Goal: Information Seeking & Learning: Find specific fact

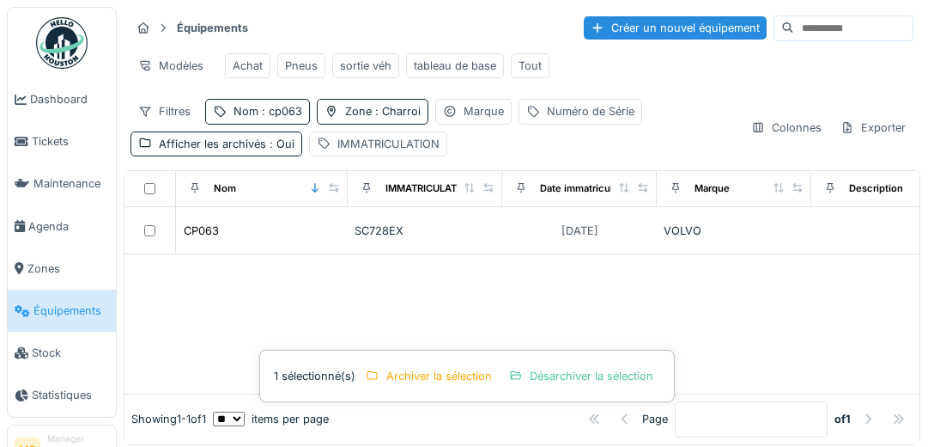
scroll to position [12, 0]
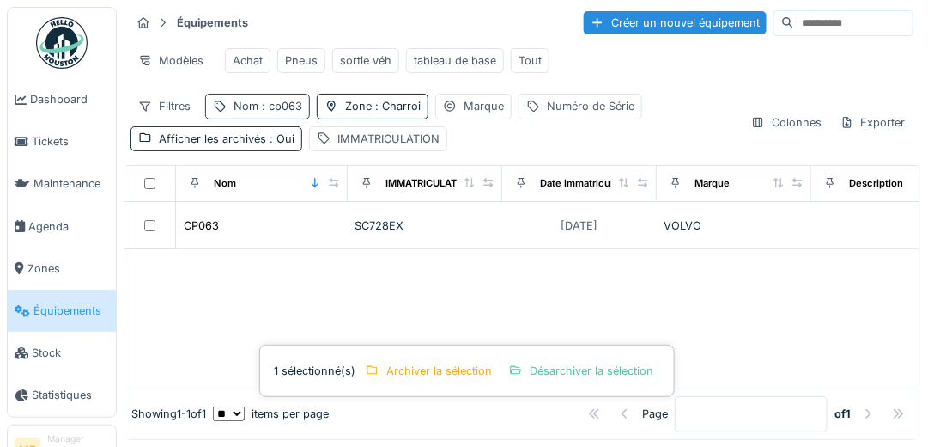
click at [293, 103] on span ": cp063" at bounding box center [280, 106] width 44 height 13
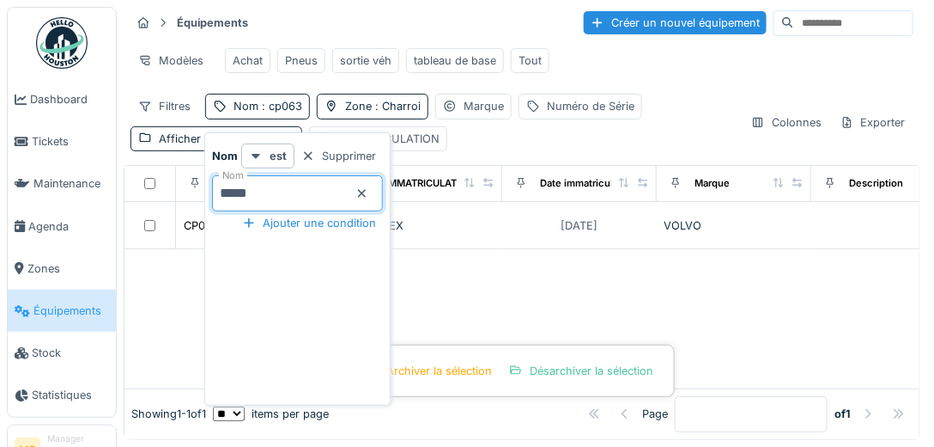
click at [266, 183] on input "*****" at bounding box center [297, 193] width 171 height 36
type input "*****"
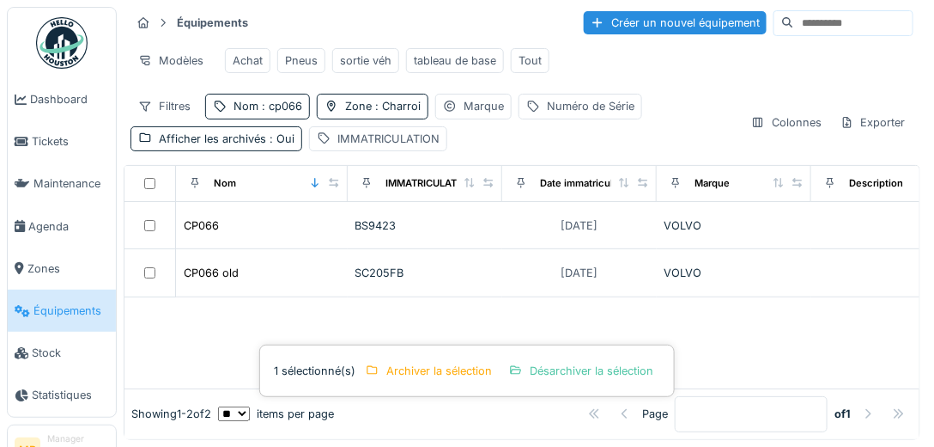
click at [183, 303] on div at bounding box center [522, 342] width 795 height 91
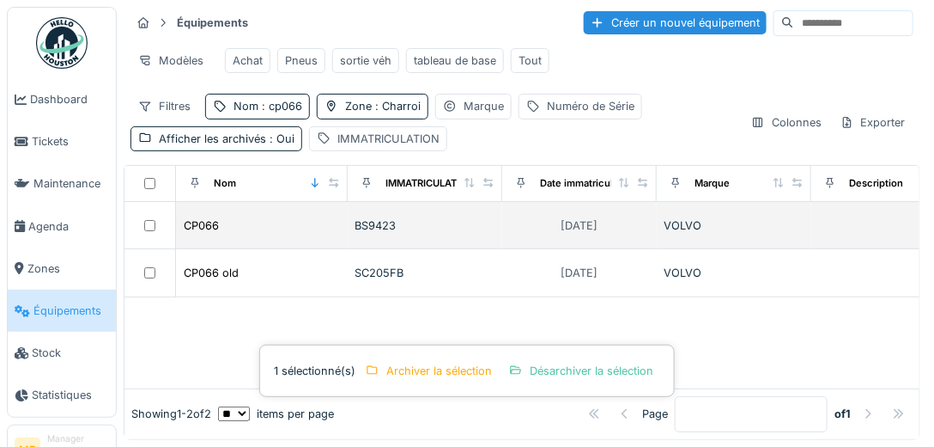
click at [246, 228] on div "CP066" at bounding box center [262, 225] width 158 height 18
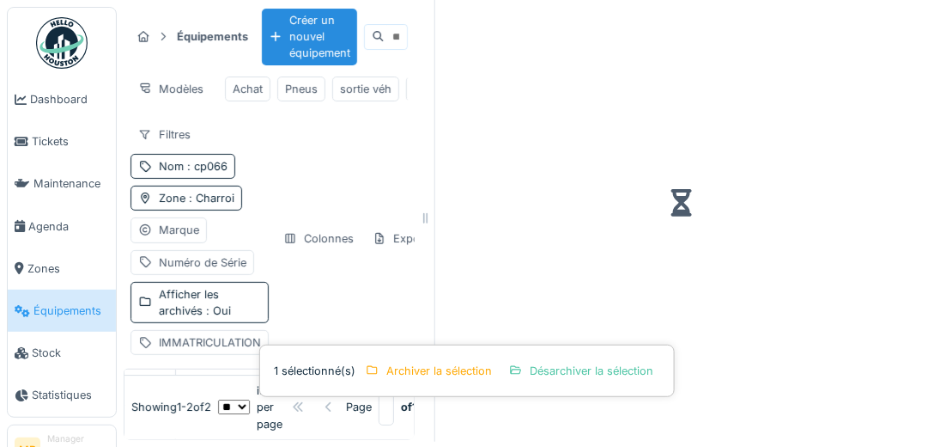
click at [246, 227] on div "Filtres Nom : cp066 Zone : Charroi Marque Numéro de Série Afficher les archivés…" at bounding box center [200, 239] width 138 height 234
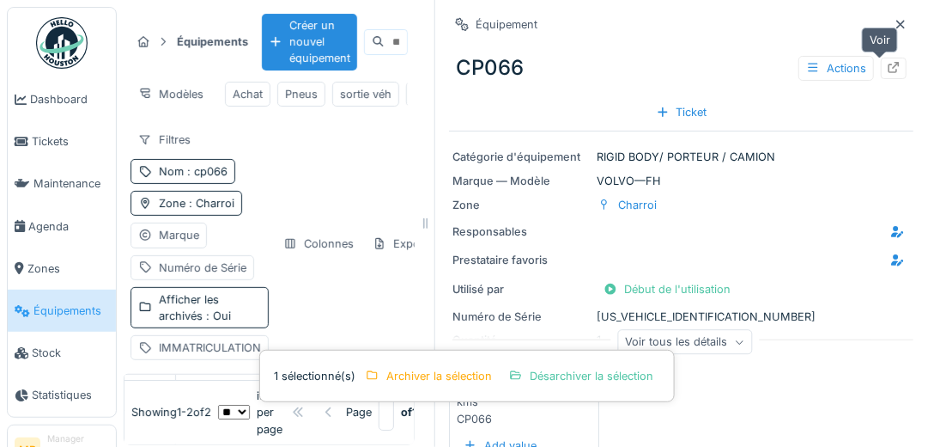
click at [887, 66] on icon at bounding box center [894, 67] width 14 height 11
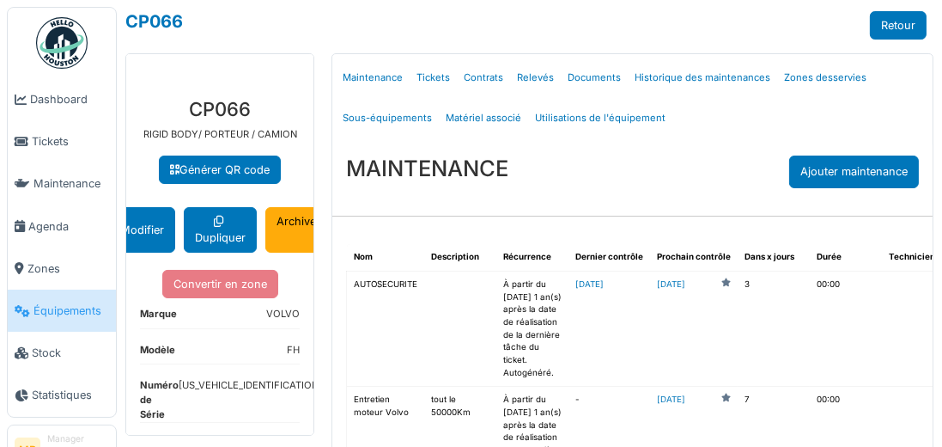
scroll to position [49, 0]
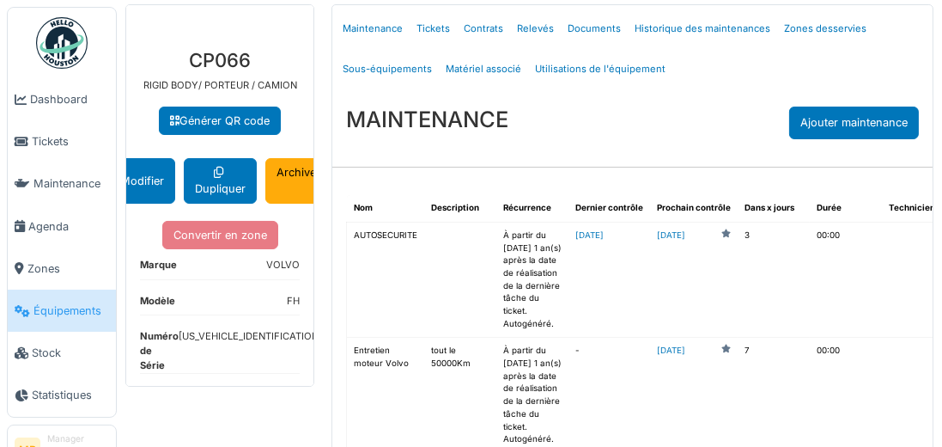
click at [240, 354] on dd "[US_VEHICLE_IDENTIFICATION_NUMBER]" at bounding box center [273, 347] width 188 height 36
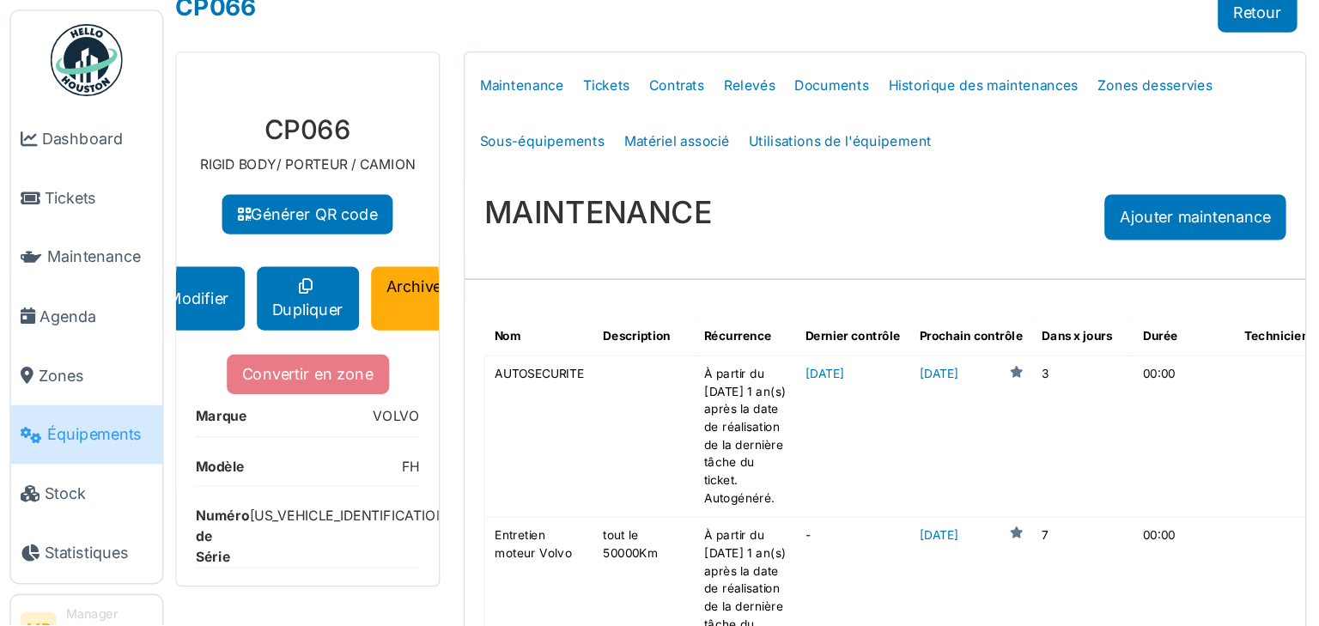
scroll to position [0, 0]
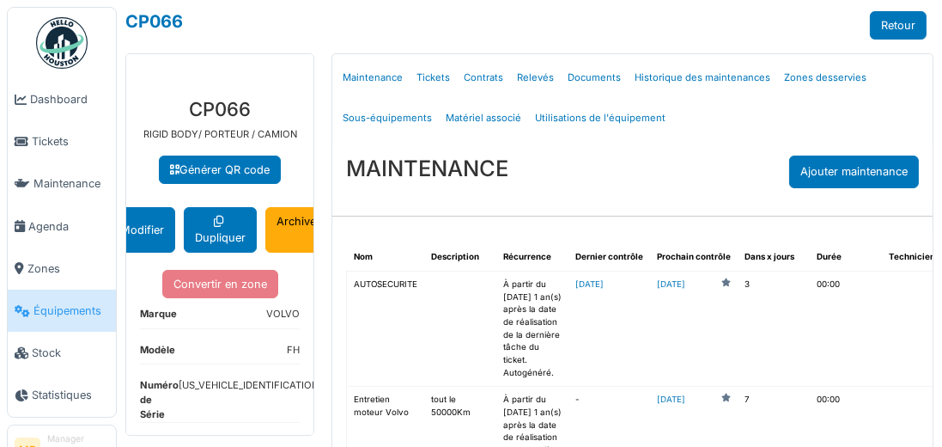
click at [271, 104] on h3 "CP066" at bounding box center [220, 109] width 160 height 22
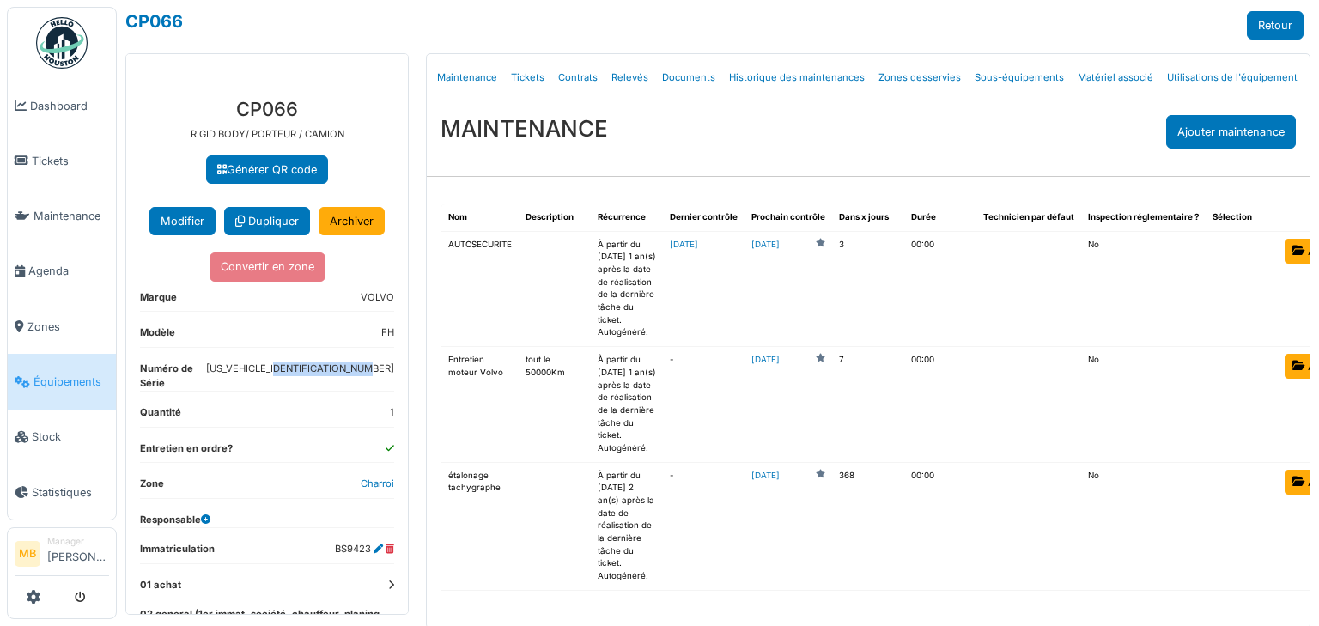
drag, startPoint x: 278, startPoint y: 381, endPoint x: 383, endPoint y: 392, distance: 105.4
click at [383, 392] on div "**********" at bounding box center [267, 432] width 282 height 696
copy dd "[US_VEHICLE_IDENTIFICATION_NUMBER]"
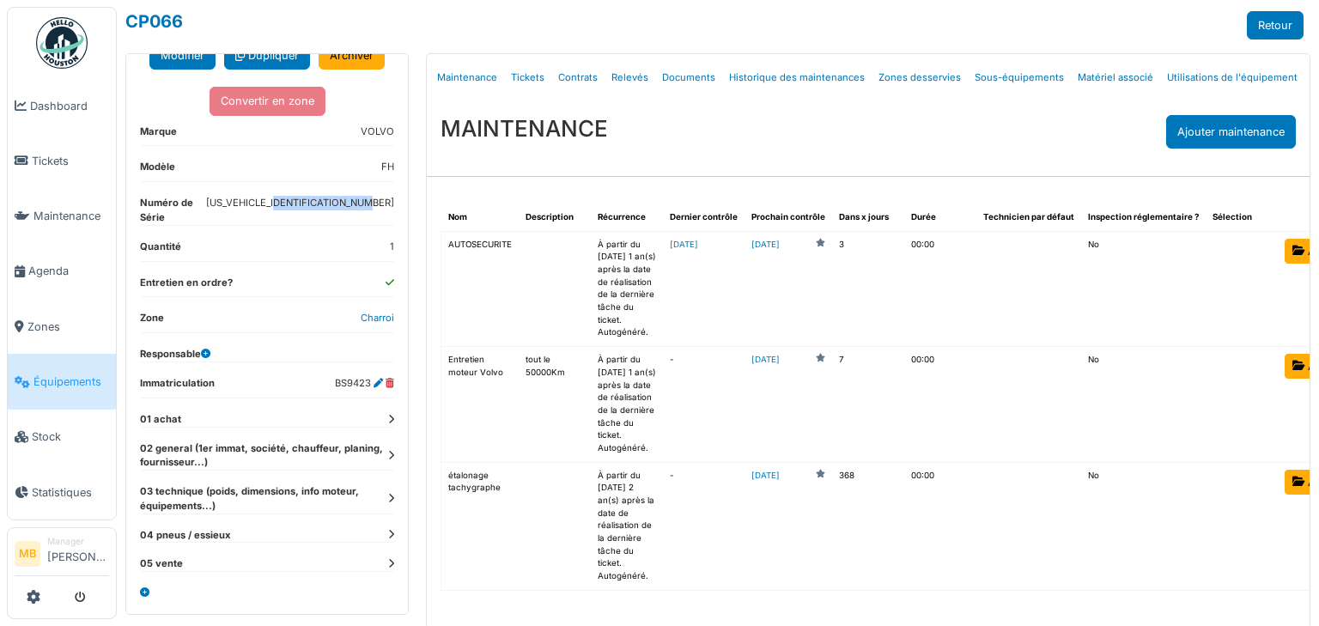
scroll to position [171, 0]
click at [388, 446] on icon at bounding box center [391, 455] width 6 height 9
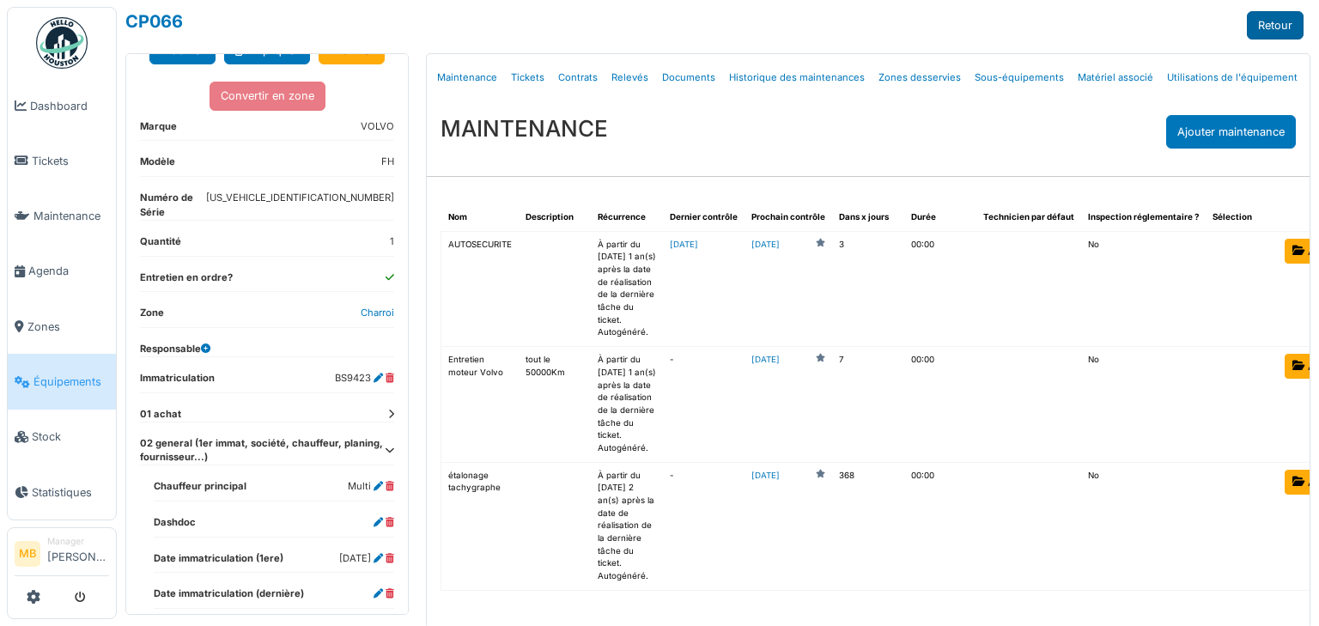
click at [941, 13] on link "Retour" at bounding box center [1275, 25] width 57 height 28
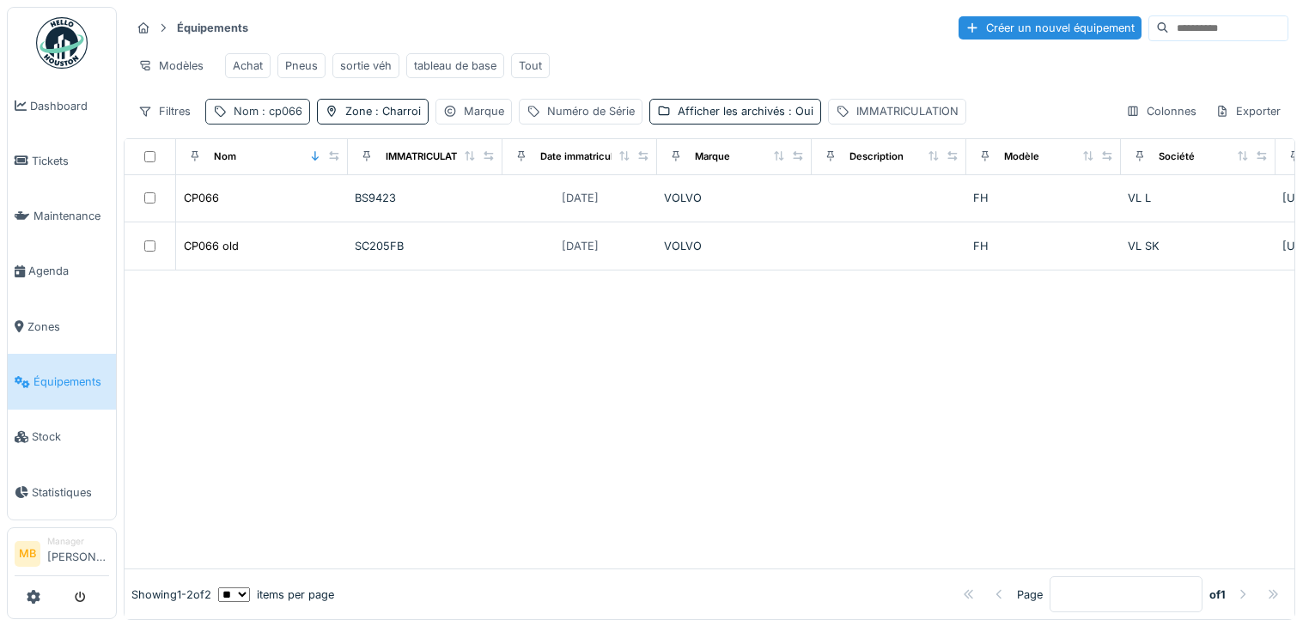
drag, startPoint x: 278, startPoint y: 115, endPoint x: 288, endPoint y: 120, distance: 10.8
click at [278, 115] on span ": cp066" at bounding box center [280, 111] width 44 height 13
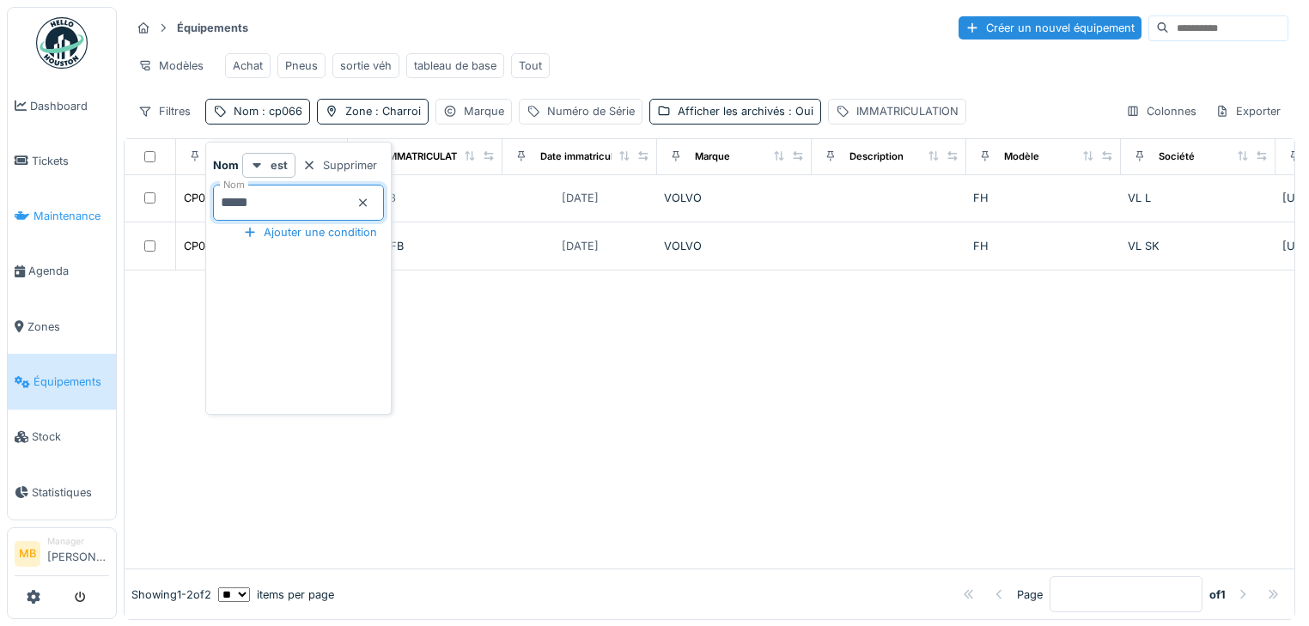
drag, startPoint x: 245, startPoint y: 203, endPoint x: 60, endPoint y: 185, distance: 185.5
click at [86, 192] on body "Dashboard Tickets Maintenance Agenda Zones Équipements Stock Statistiques MB Ma…" at bounding box center [654, 313] width 1309 height 626
type input "*****"
click at [667, 241] on div at bounding box center [710, 389] width 1170 height 357
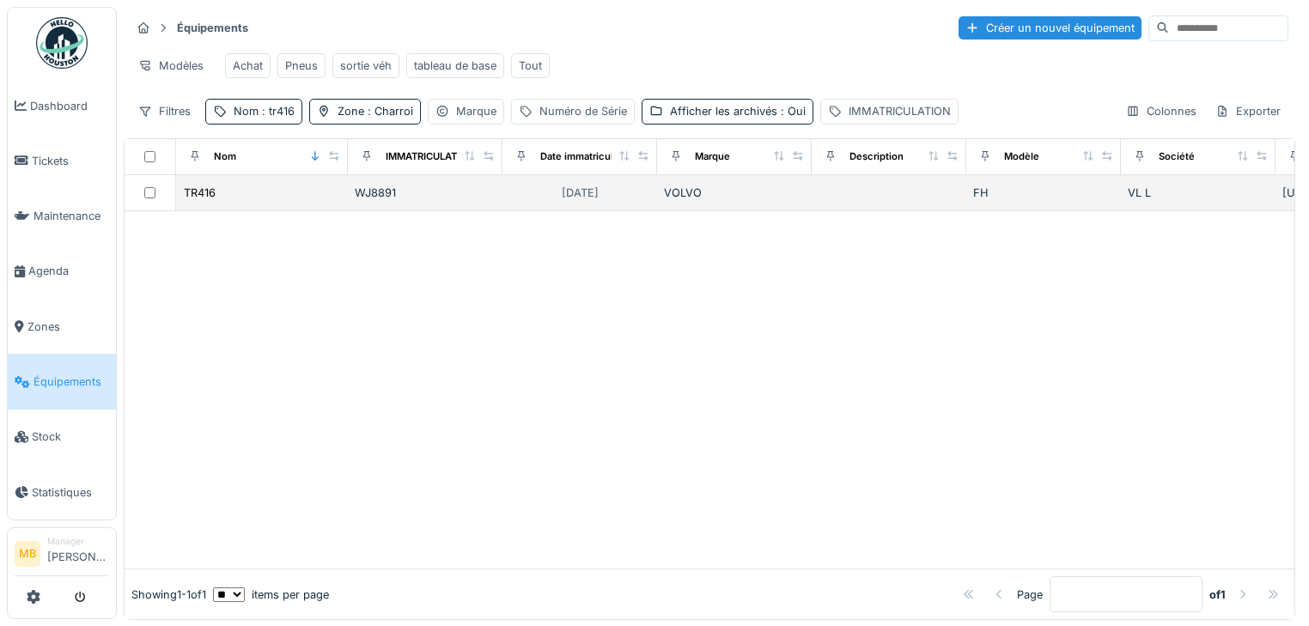
click at [161, 198] on div at bounding box center [149, 192] width 37 height 11
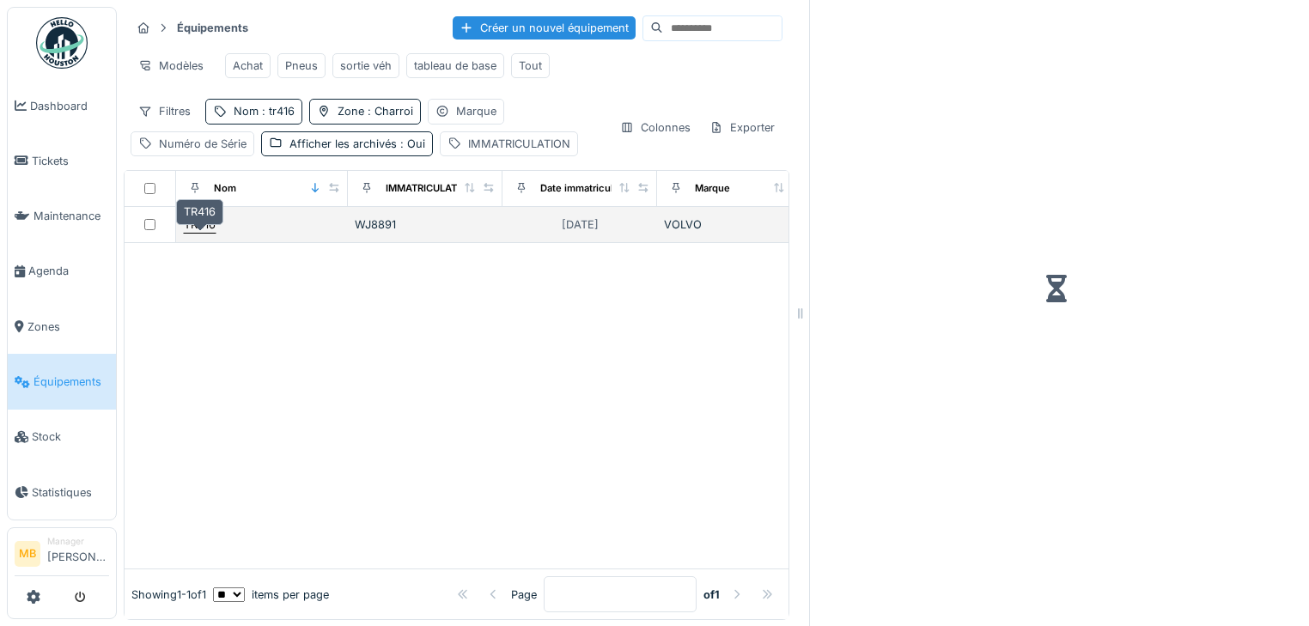
click at [199, 233] on div "TR416" at bounding box center [200, 224] width 32 height 16
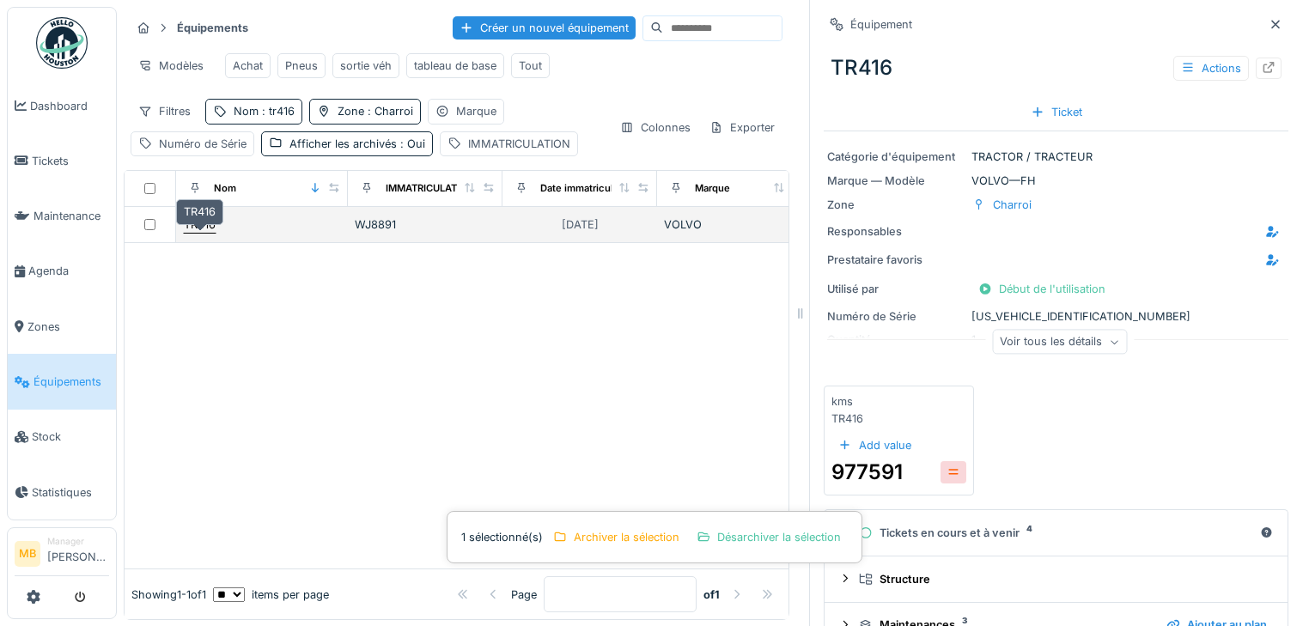
click at [205, 233] on div "TR416" at bounding box center [200, 224] width 32 height 16
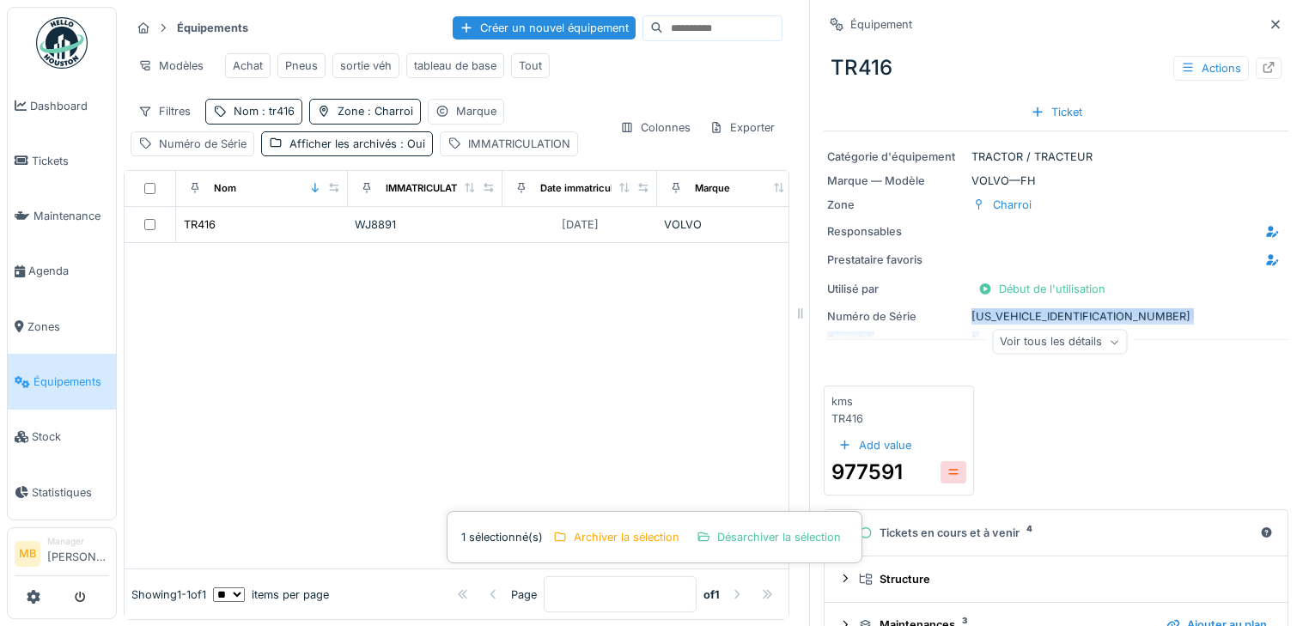
drag, startPoint x: 1085, startPoint y: 317, endPoint x: 1072, endPoint y: 319, distance: 14.0
click at [1072, 319] on div "Catégorie d'équipement TRACTOR / TRACTEUR Marque — Modèle VOLVO — FH Zone Charr…" at bounding box center [1056, 251] width 465 height 240
click at [1079, 313] on div "Numéro de Série YV2RT40C2HB812485" at bounding box center [1056, 316] width 458 height 16
drag, startPoint x: 1085, startPoint y: 313, endPoint x: 1077, endPoint y: 318, distance: 10.0
click at [1077, 318] on div "Numéro de Série YV2RT40C2HB812485" at bounding box center [1056, 316] width 458 height 16
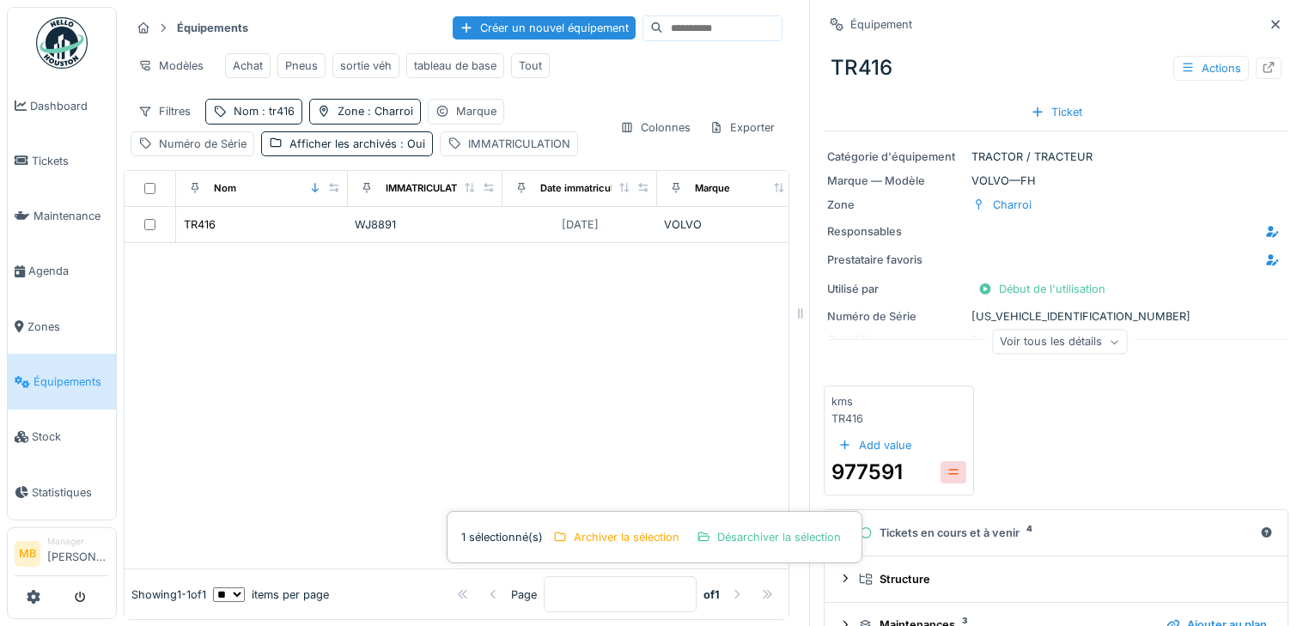
click at [1064, 313] on div "Numéro de Série YV2RT40C2HB812485" at bounding box center [1056, 316] width 458 height 16
click at [1074, 316] on div "Numéro de Série YV2RT40C2HB812485" at bounding box center [1056, 316] width 458 height 16
copy div "Numéro de Série YV2RT40C2HB812485"
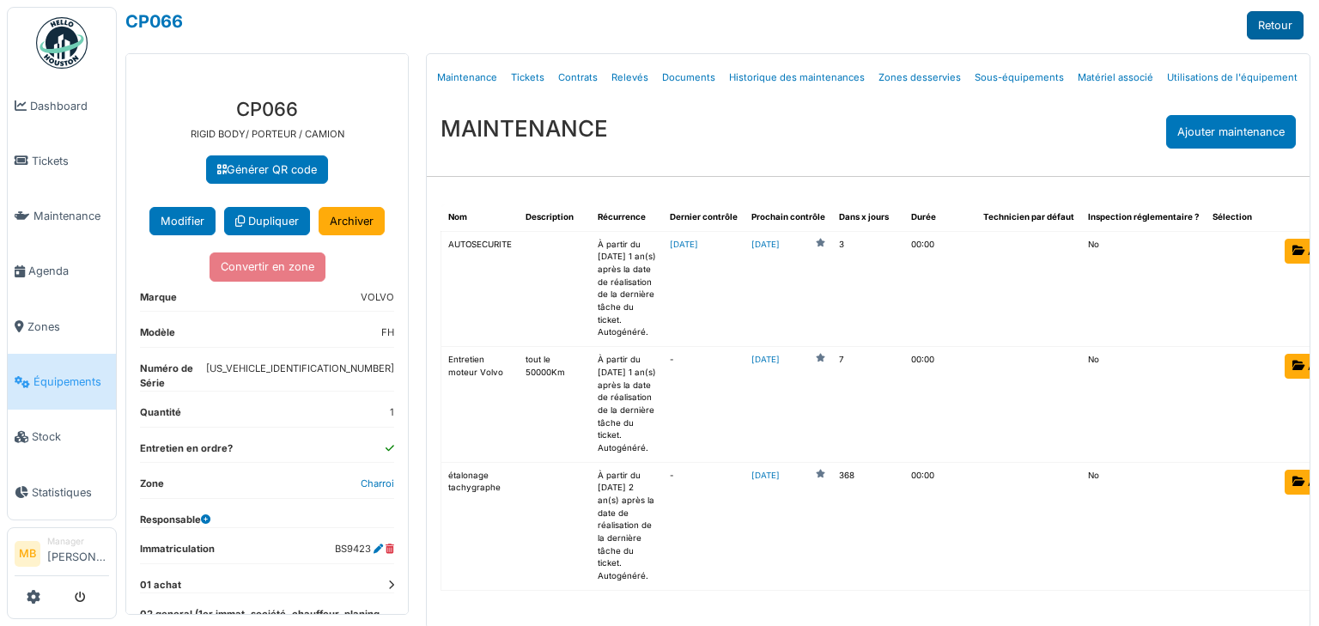
click at [1261, 22] on link "Retour" at bounding box center [1275, 25] width 57 height 28
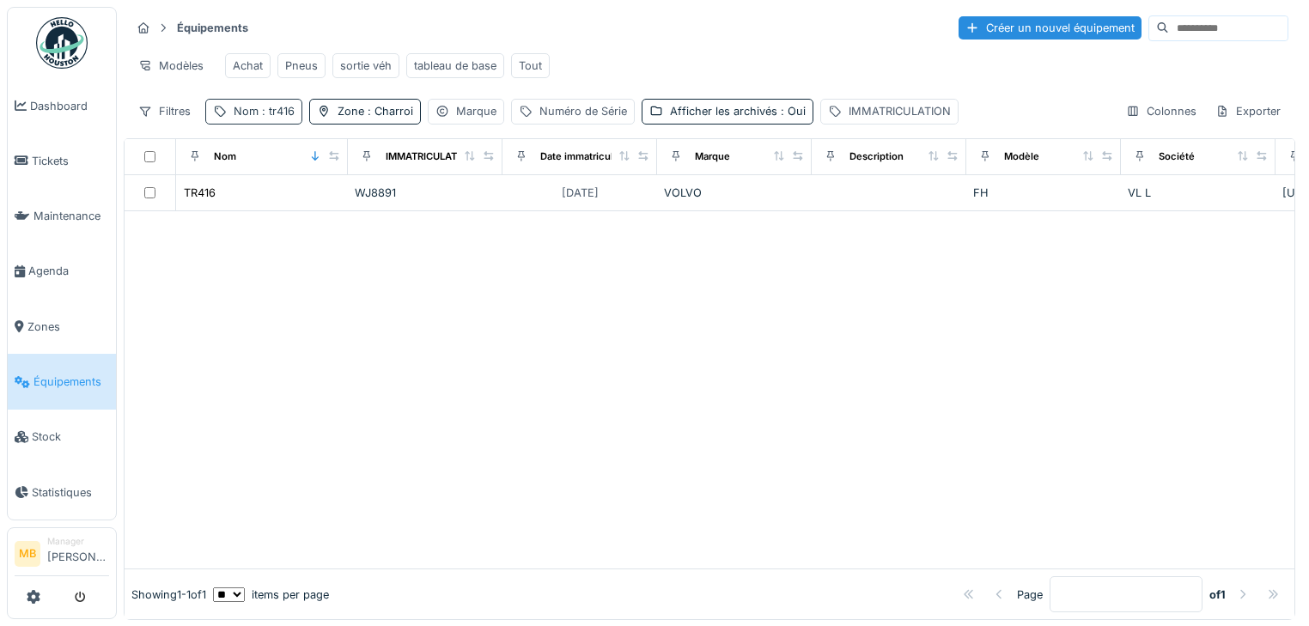
click at [277, 119] on div "Nom : tr416" at bounding box center [264, 111] width 61 height 16
click at [261, 204] on input "*****" at bounding box center [298, 203] width 171 height 36
type input "*"
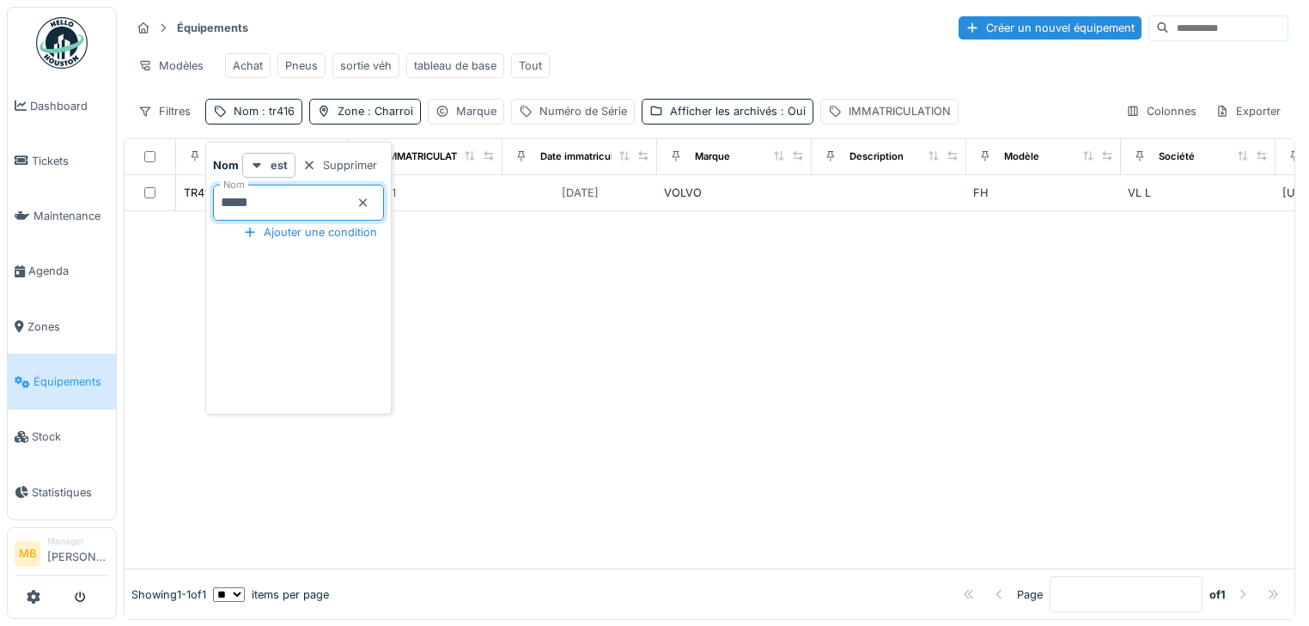
type input "*****"
click at [639, 292] on div at bounding box center [710, 420] width 1170 height 299
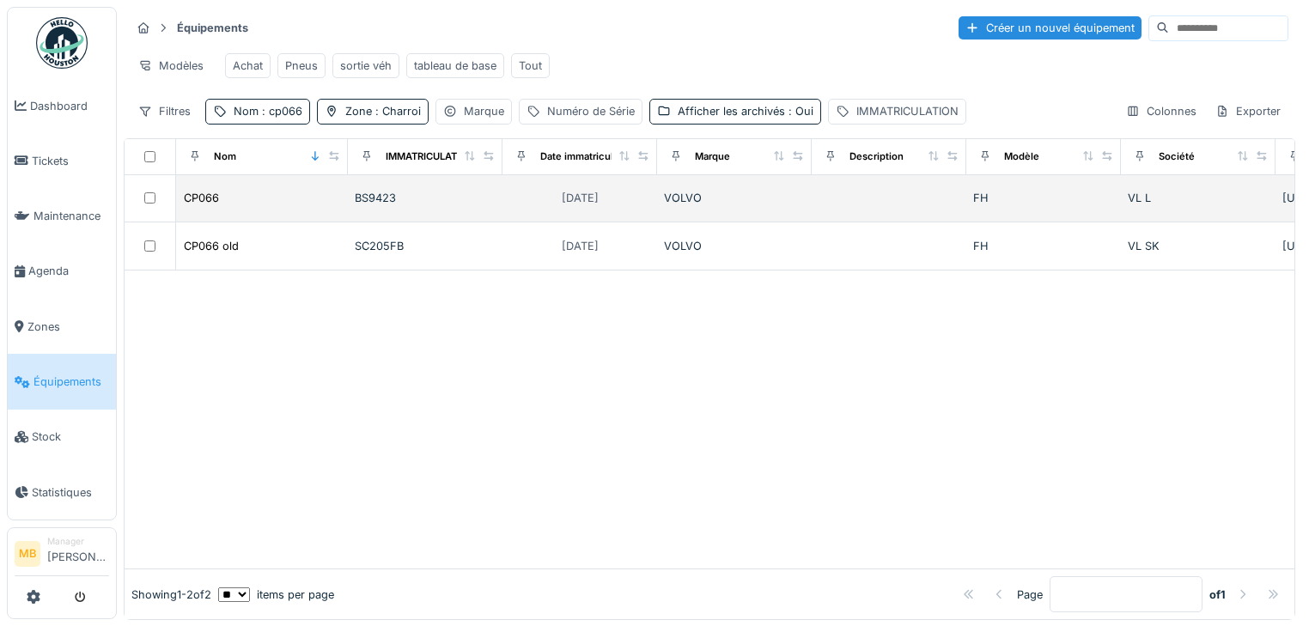
click at [247, 207] on div "CP066" at bounding box center [262, 198] width 158 height 18
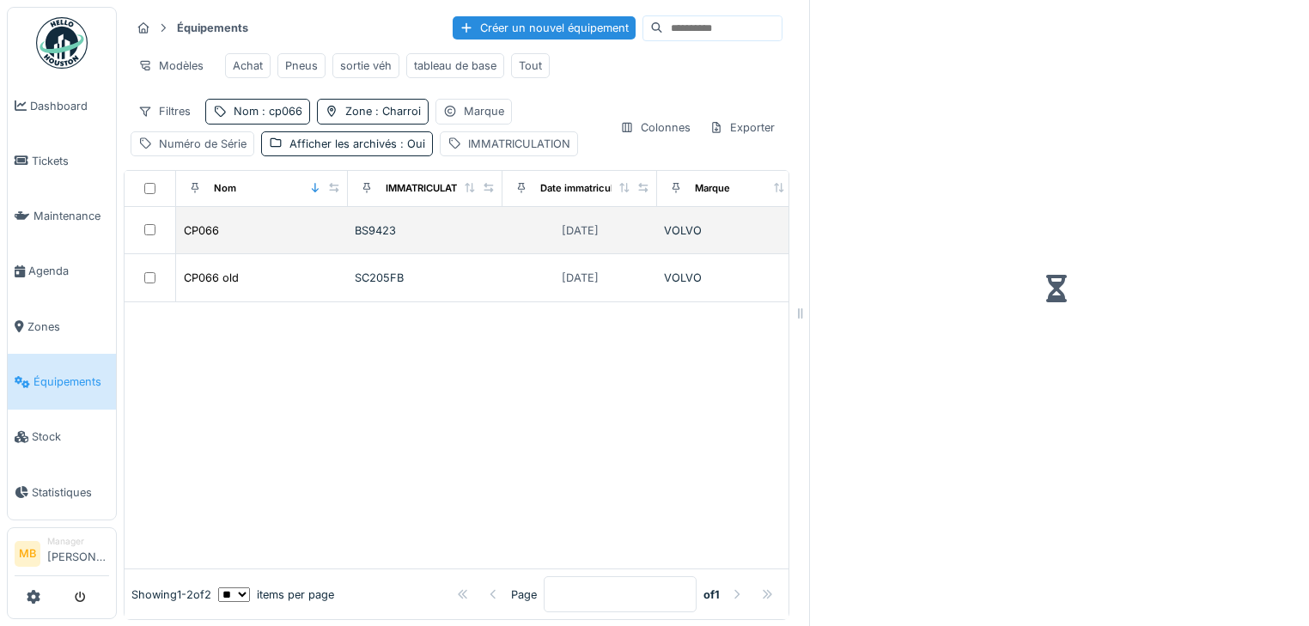
click at [252, 237] on div "CP066" at bounding box center [262, 231] width 158 height 18
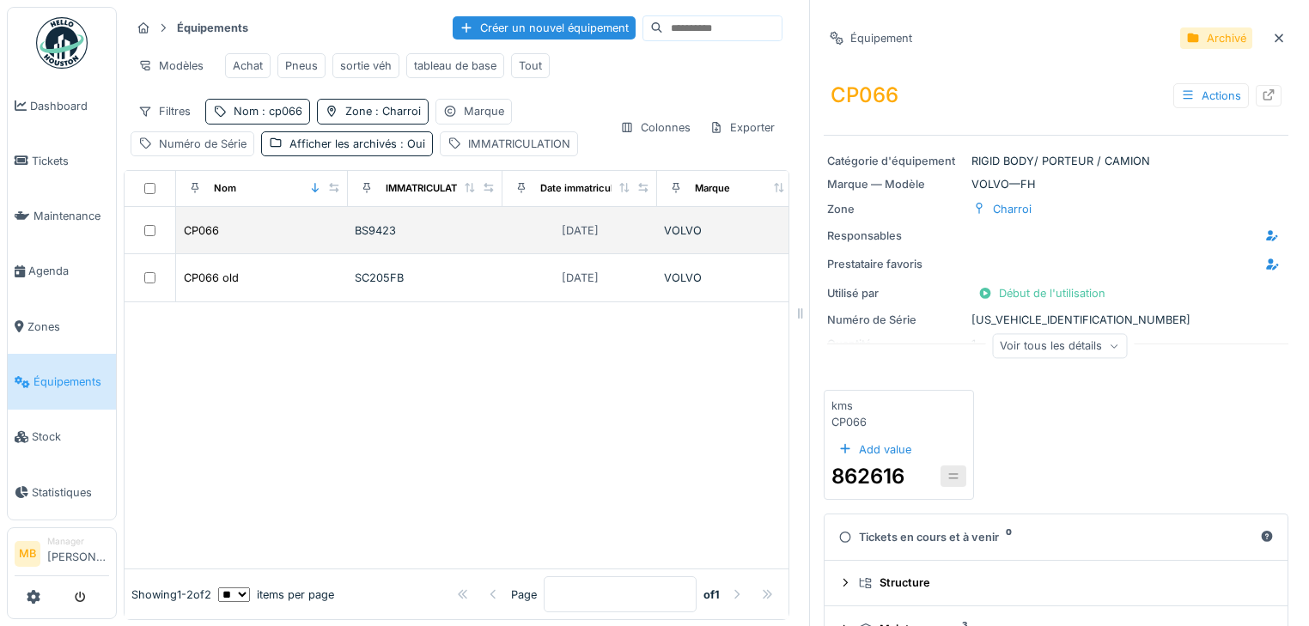
click at [355, 239] on div "BS9423" at bounding box center [425, 230] width 141 height 16
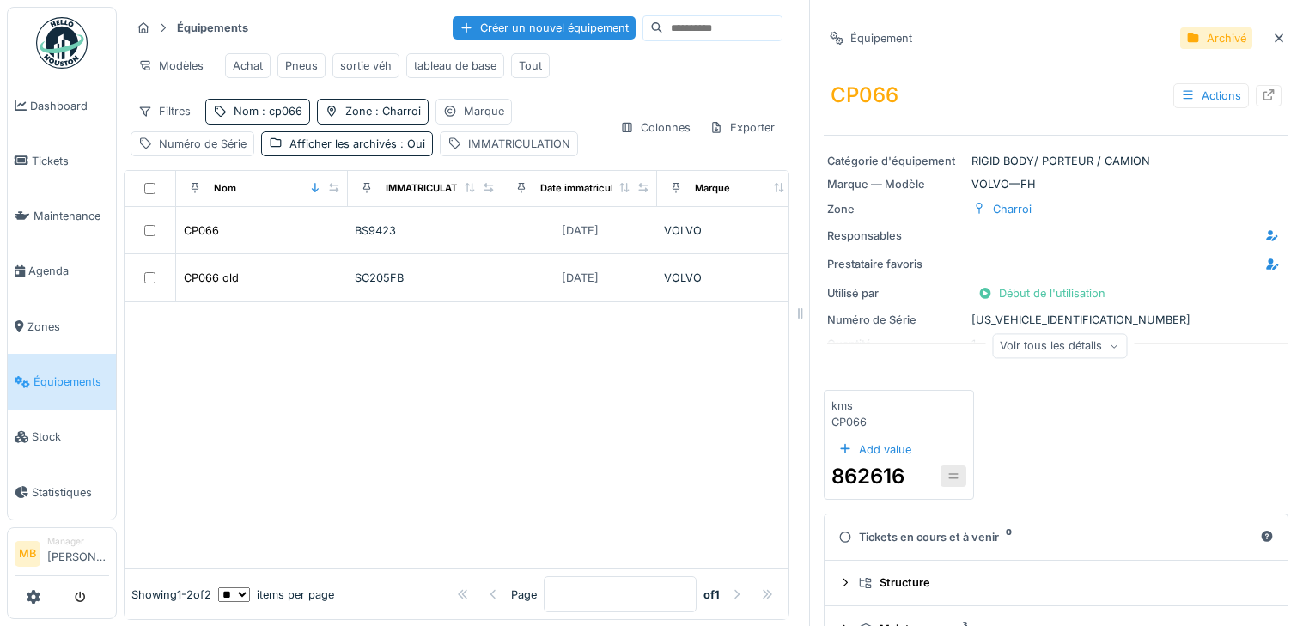
click at [1261, 89] on div at bounding box center [1268, 96] width 14 height 16
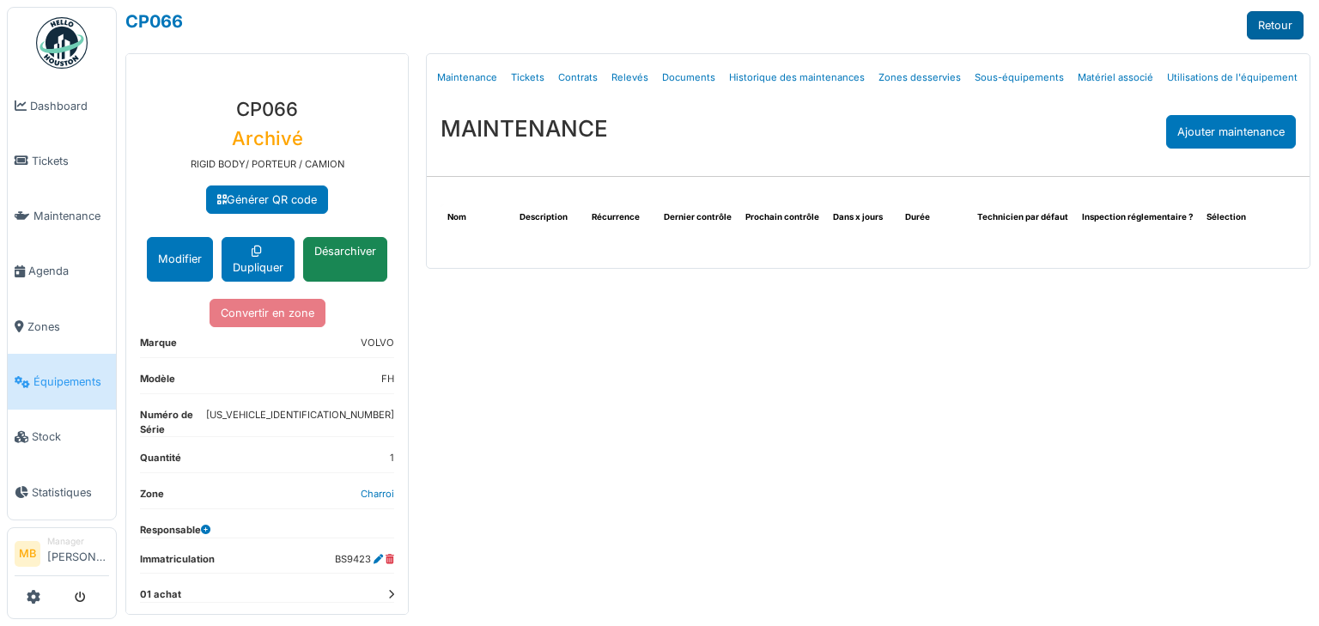
click at [1267, 27] on link "Retour" at bounding box center [1275, 25] width 57 height 28
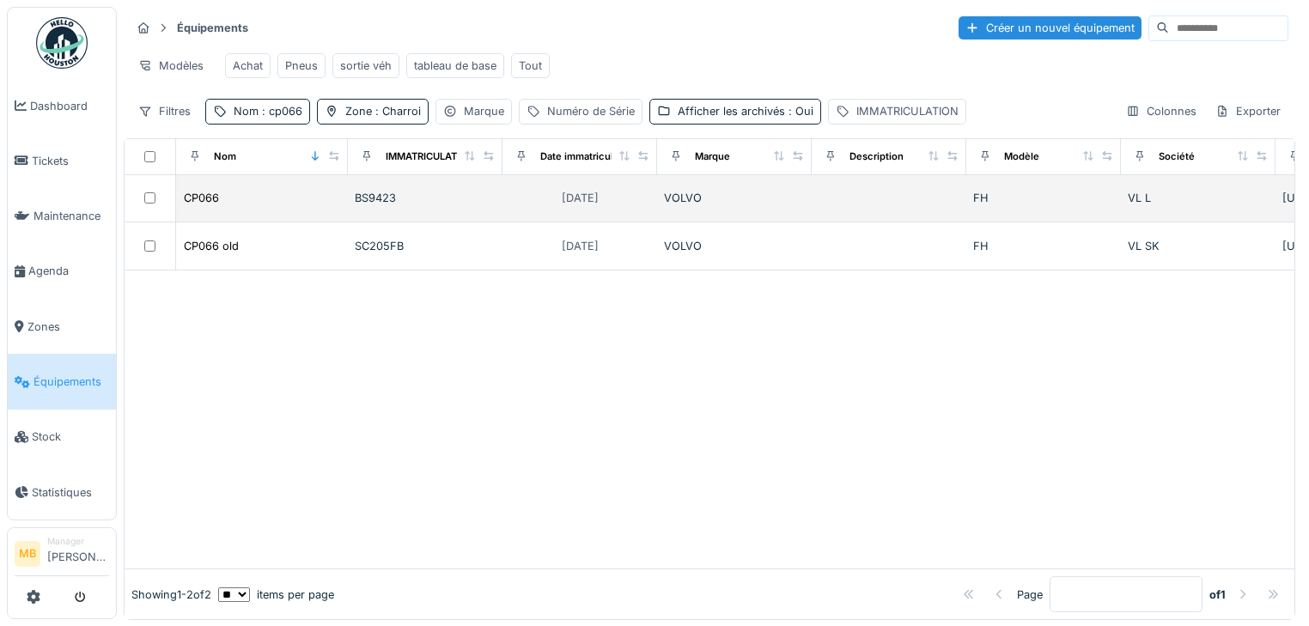
click at [362, 222] on td "BS9423" at bounding box center [425, 198] width 155 height 47
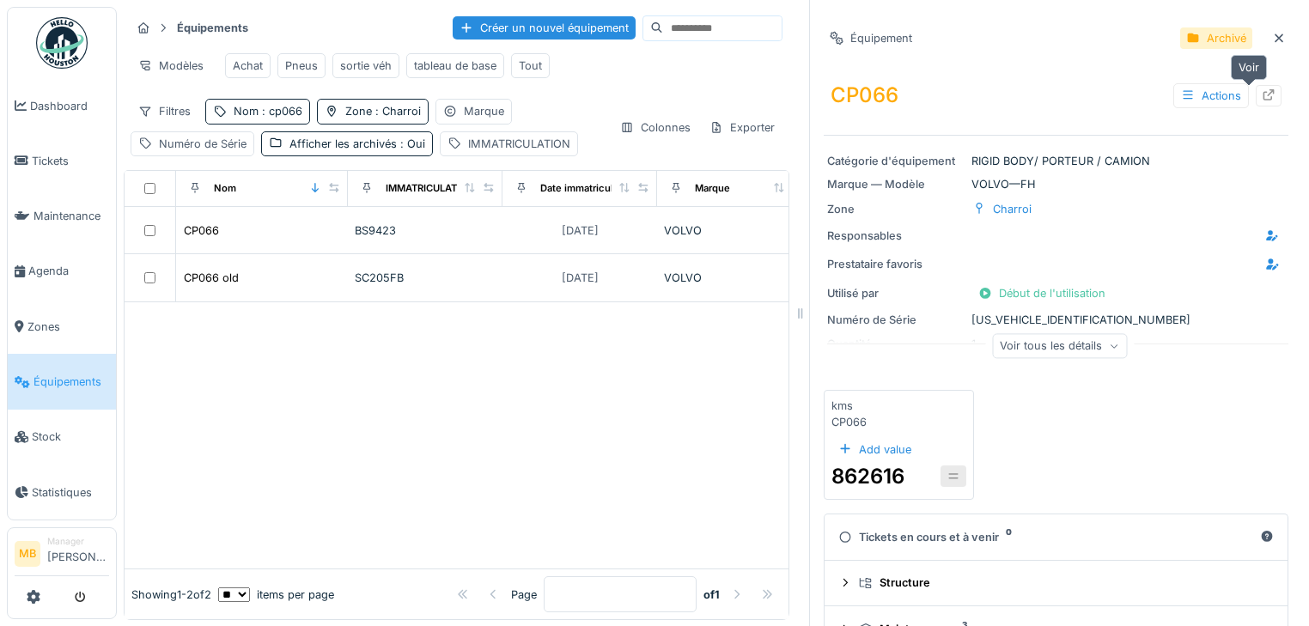
click at [1261, 90] on icon at bounding box center [1268, 94] width 14 height 11
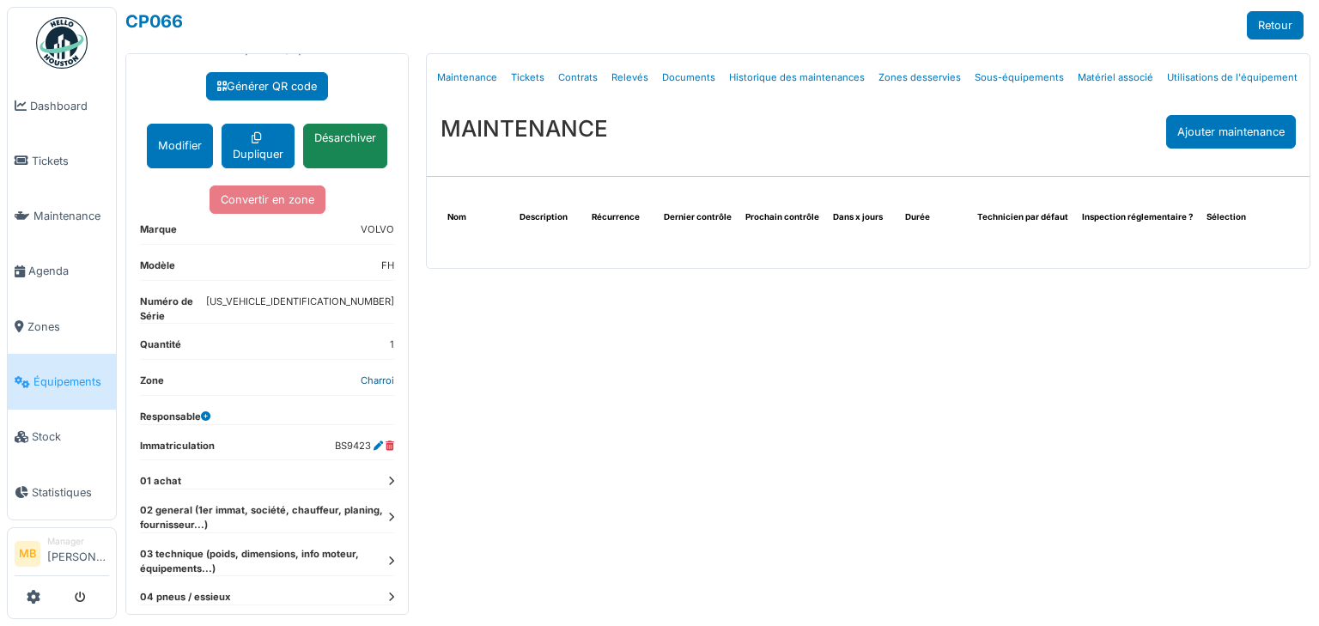
scroll to position [165, 0]
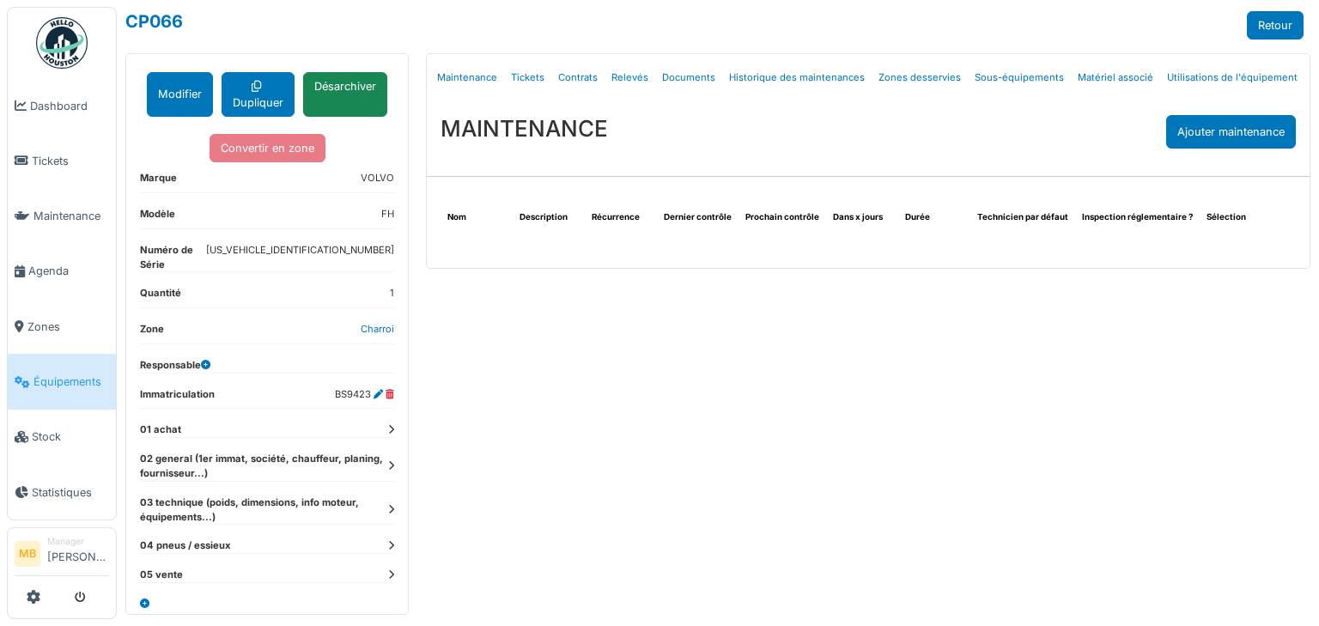
click at [388, 461] on icon at bounding box center [391, 465] width 6 height 9
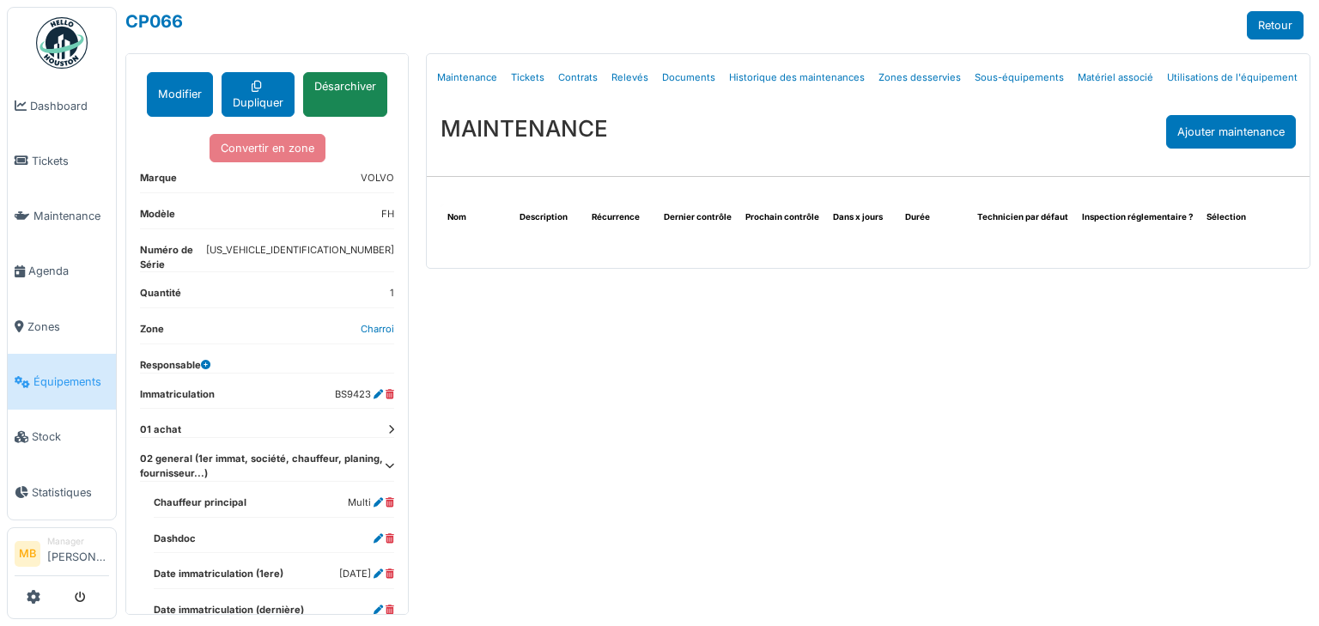
scroll to position [234, 0]
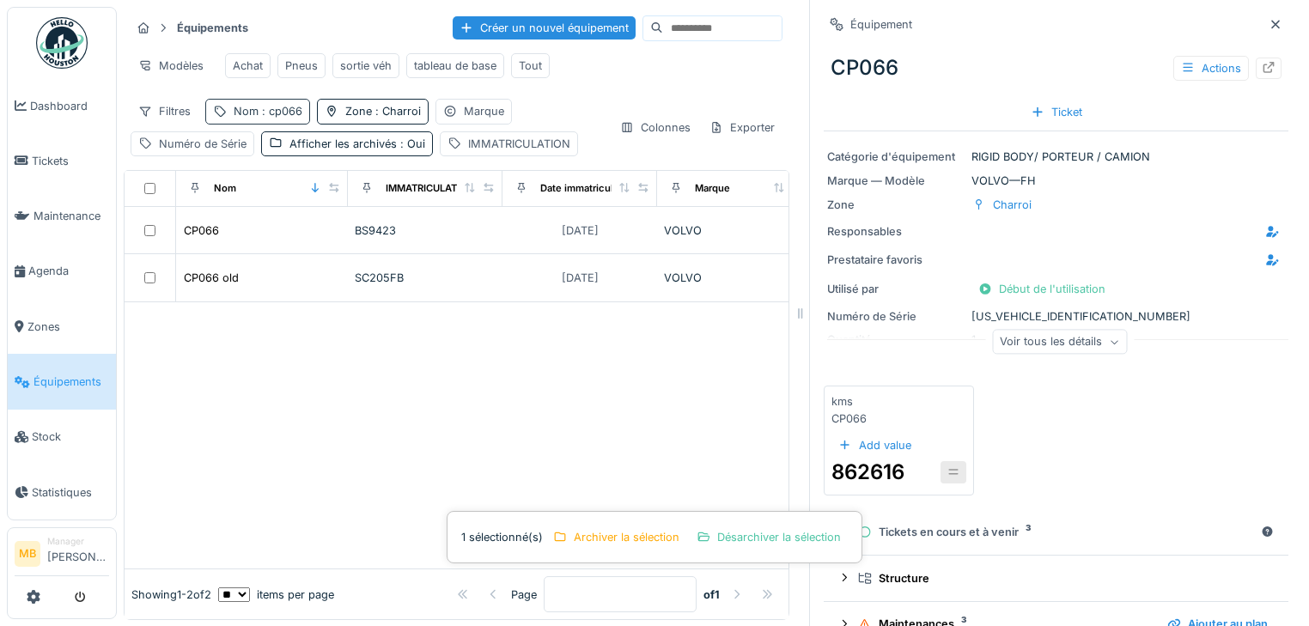
click at [277, 119] on div "Nom : cp066" at bounding box center [268, 111] width 69 height 16
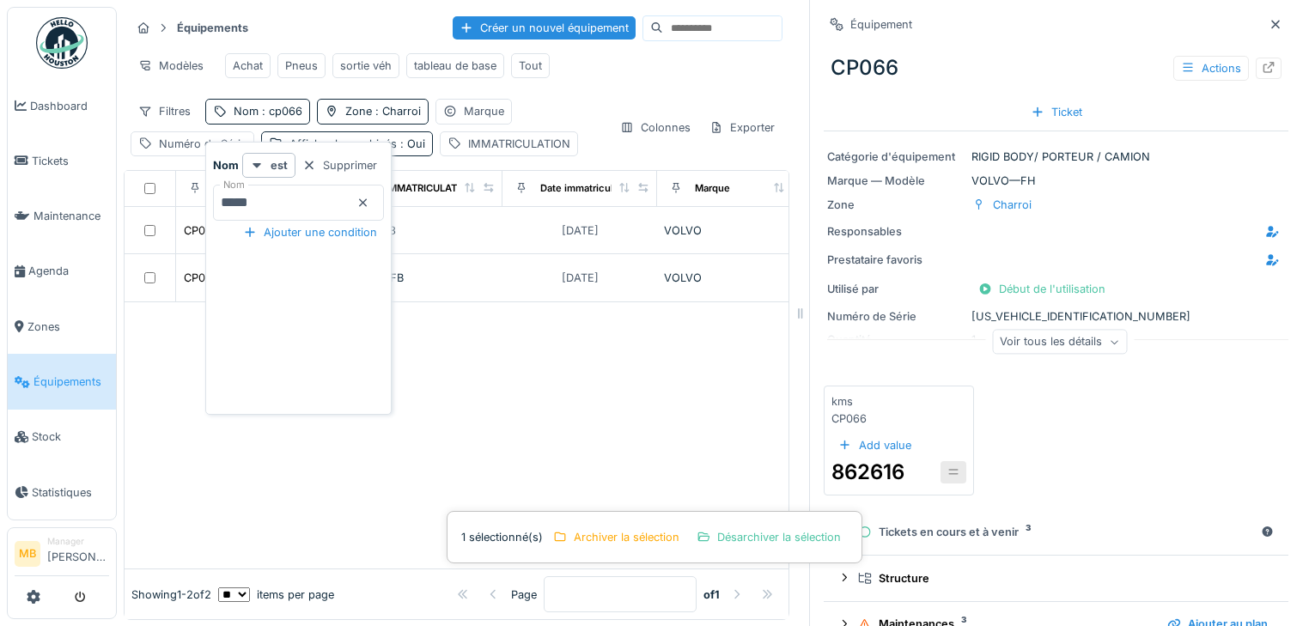
click at [271, 205] on input "*****" at bounding box center [298, 203] width 171 height 36
type input "*"
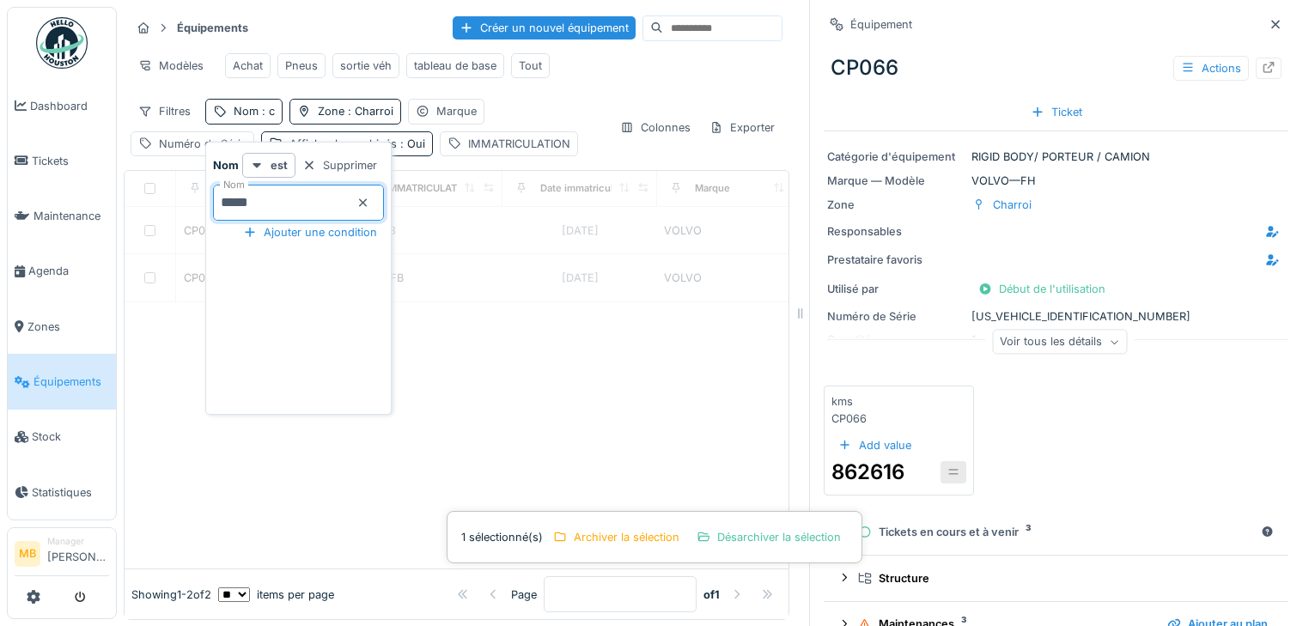
type input "*****"
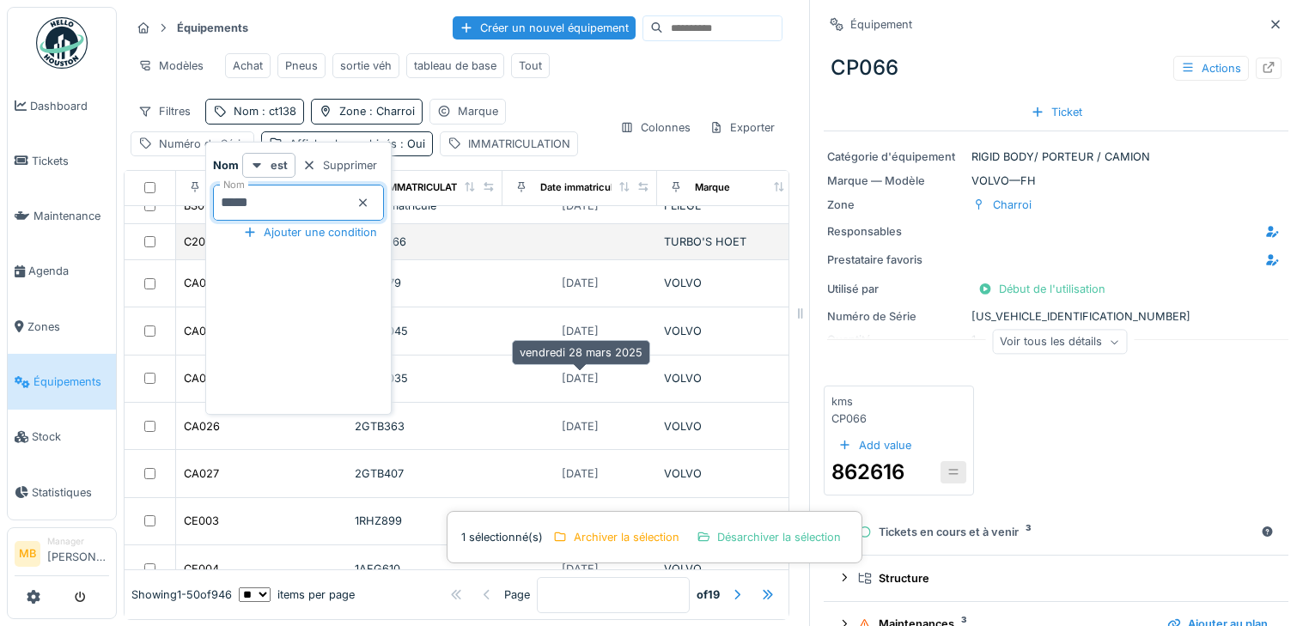
scroll to position [275, 0]
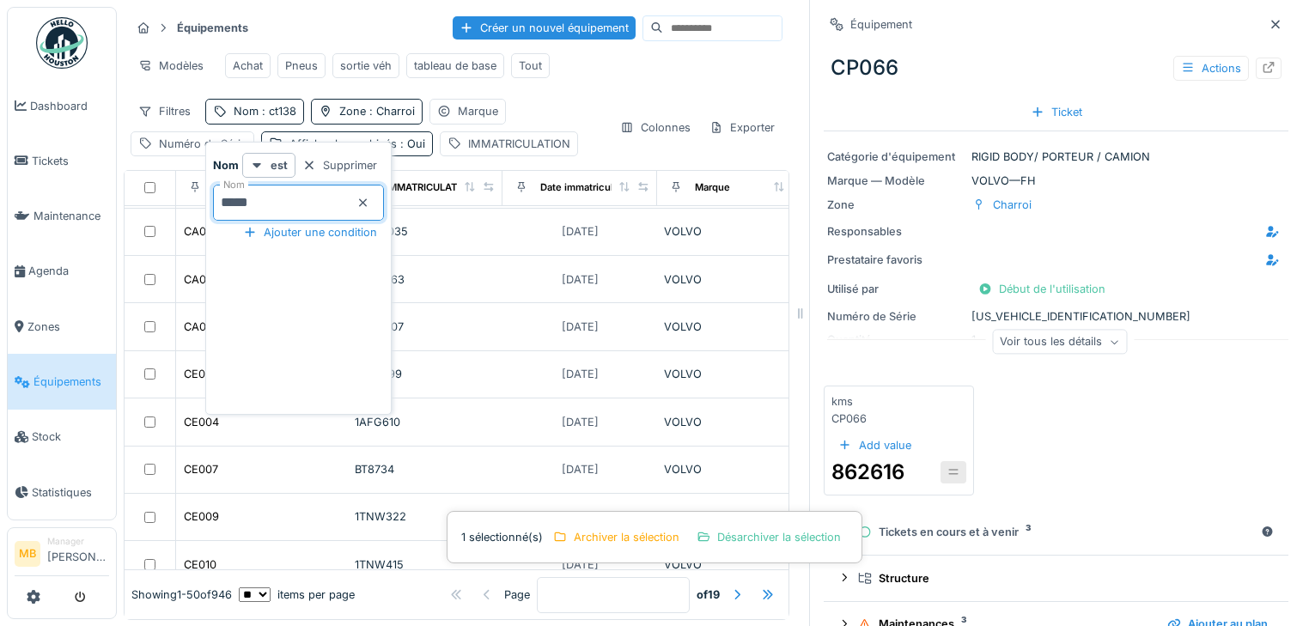
click at [289, 210] on input "*****" at bounding box center [298, 203] width 171 height 36
drag, startPoint x: 283, startPoint y: 210, endPoint x: 277, endPoint y: 194, distance: 17.4
click at [283, 220] on div "Ajouter une condition" at bounding box center [310, 231] width 148 height 23
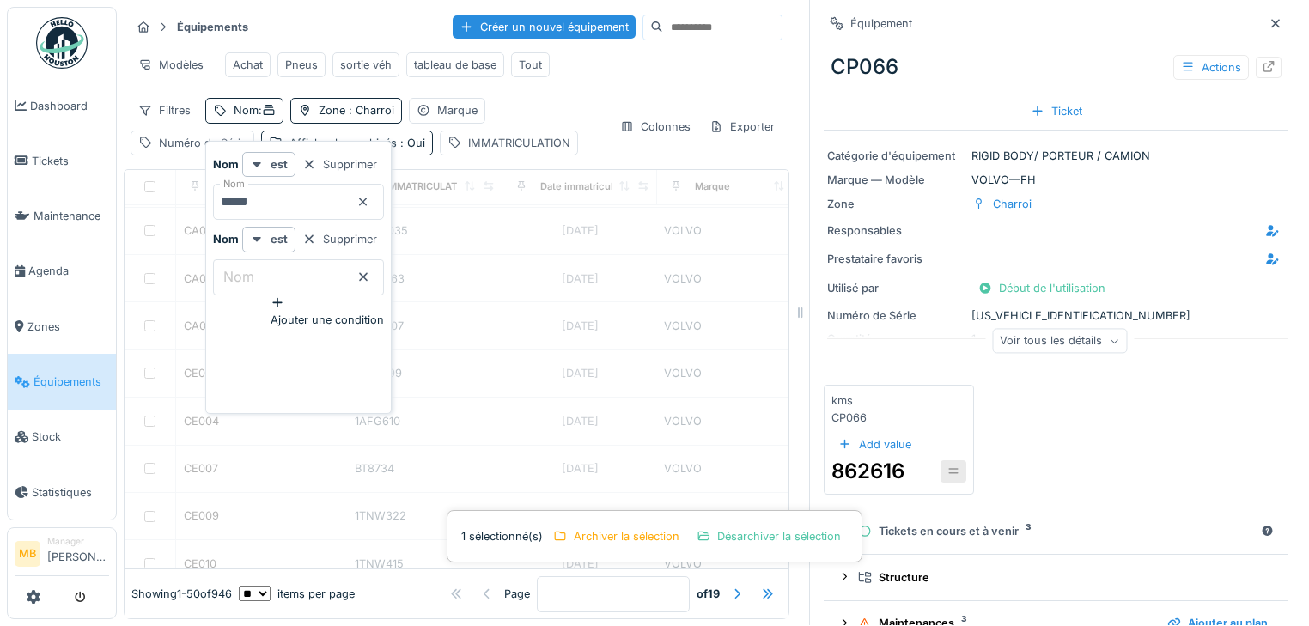
click at [277, 194] on input "*****" at bounding box center [298, 202] width 171 height 36
click at [278, 191] on input "*****" at bounding box center [298, 202] width 171 height 36
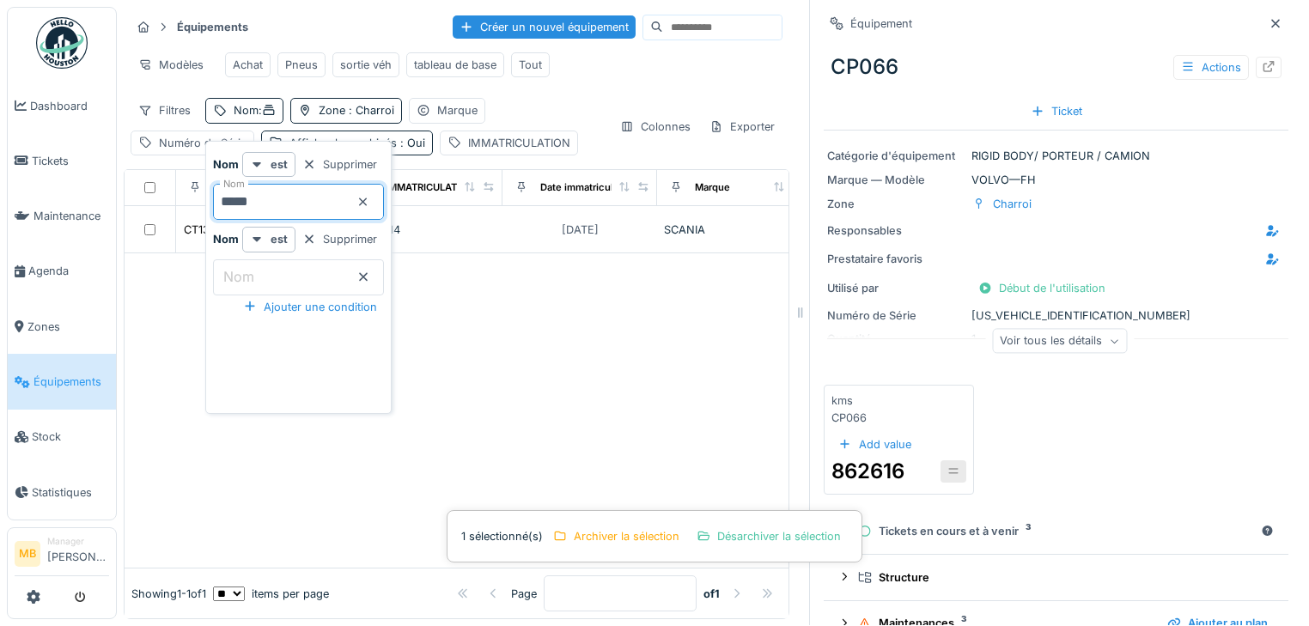
scroll to position [0, 0]
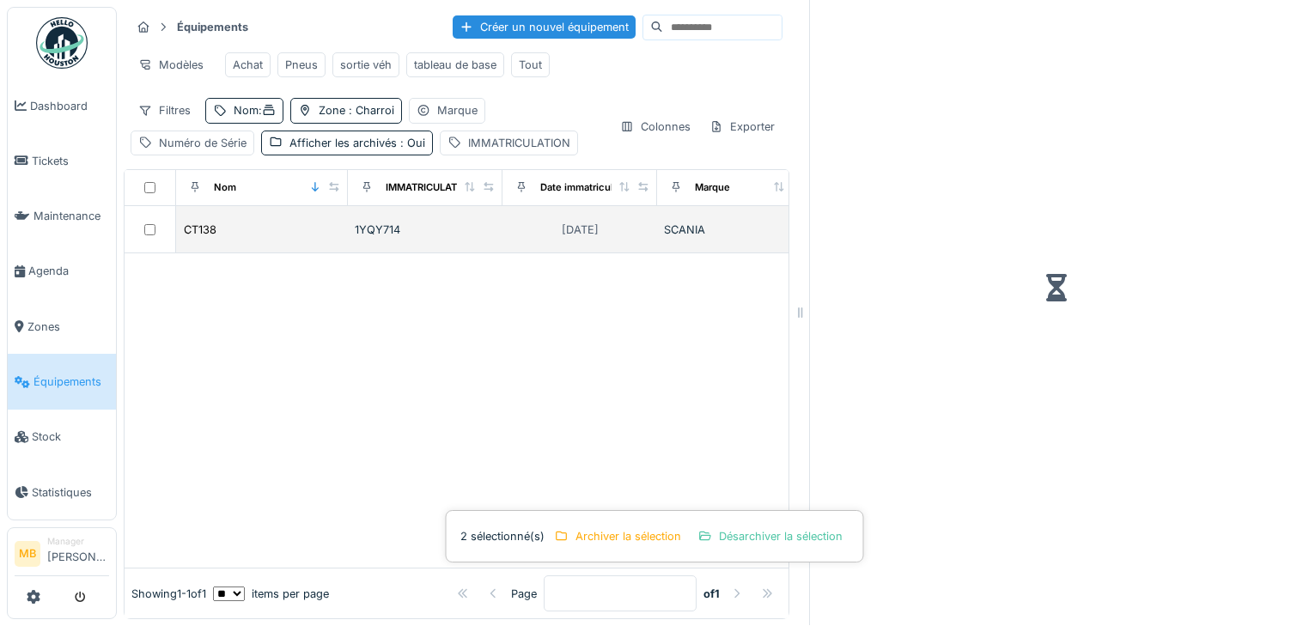
click at [396, 230] on div "1YQY714" at bounding box center [425, 230] width 141 height 16
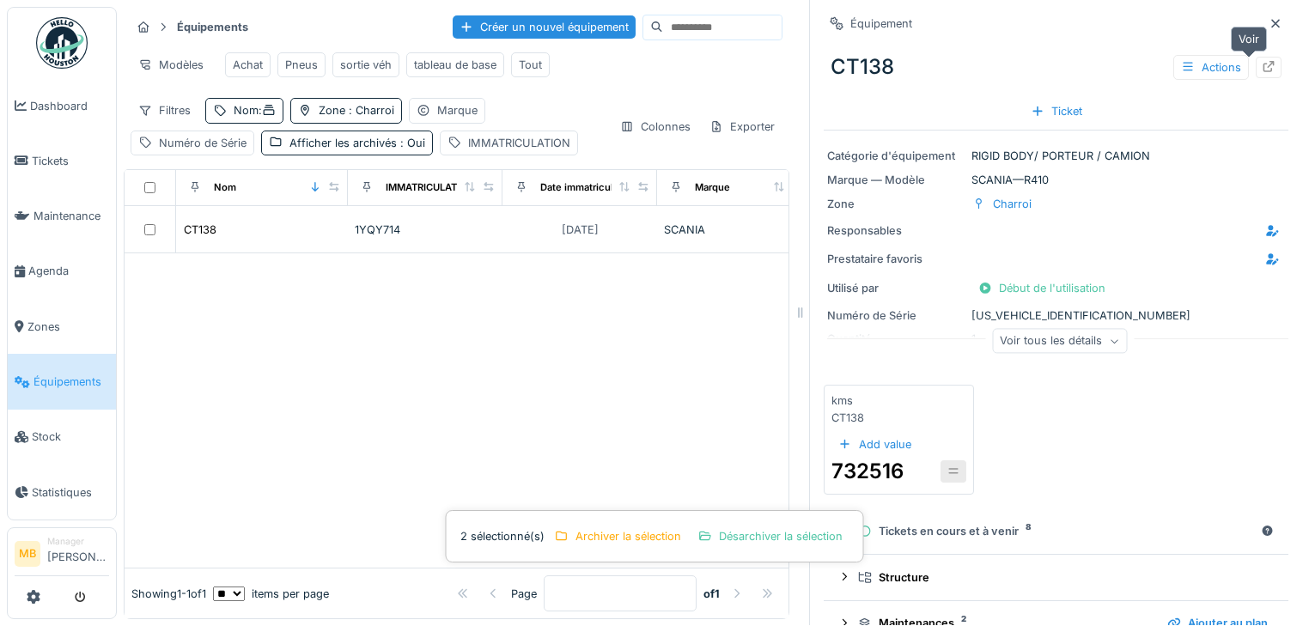
click at [1261, 61] on icon at bounding box center [1268, 66] width 14 height 11
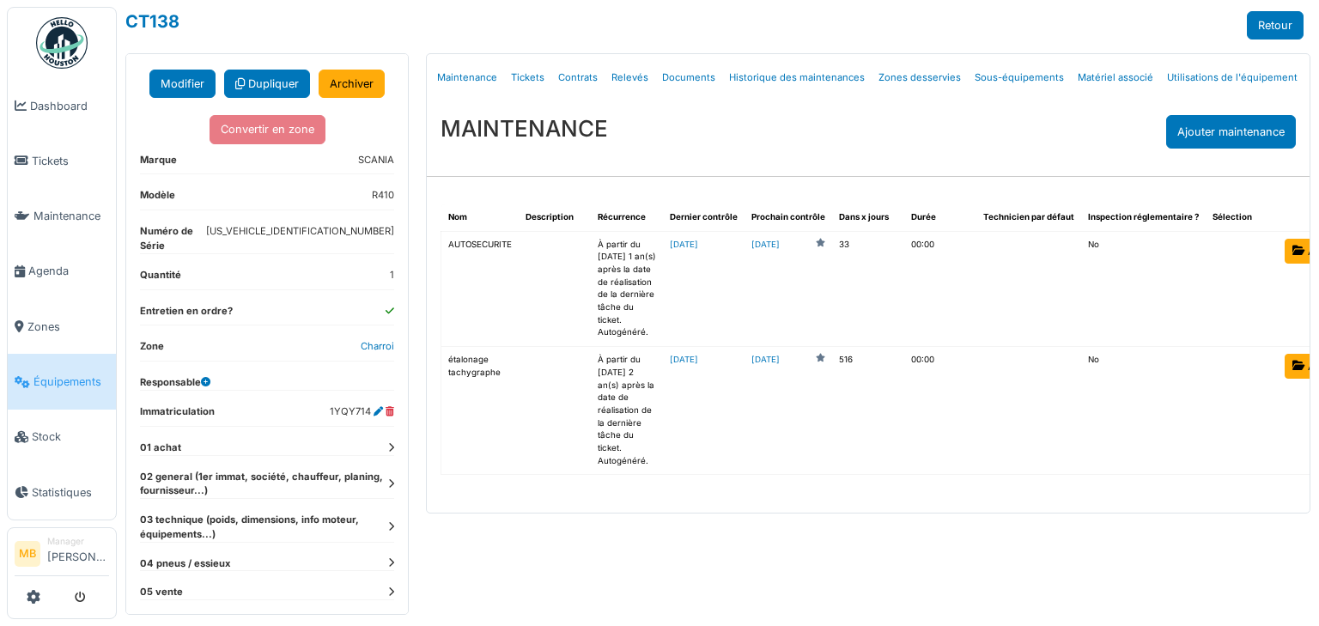
scroll to position [171, 0]
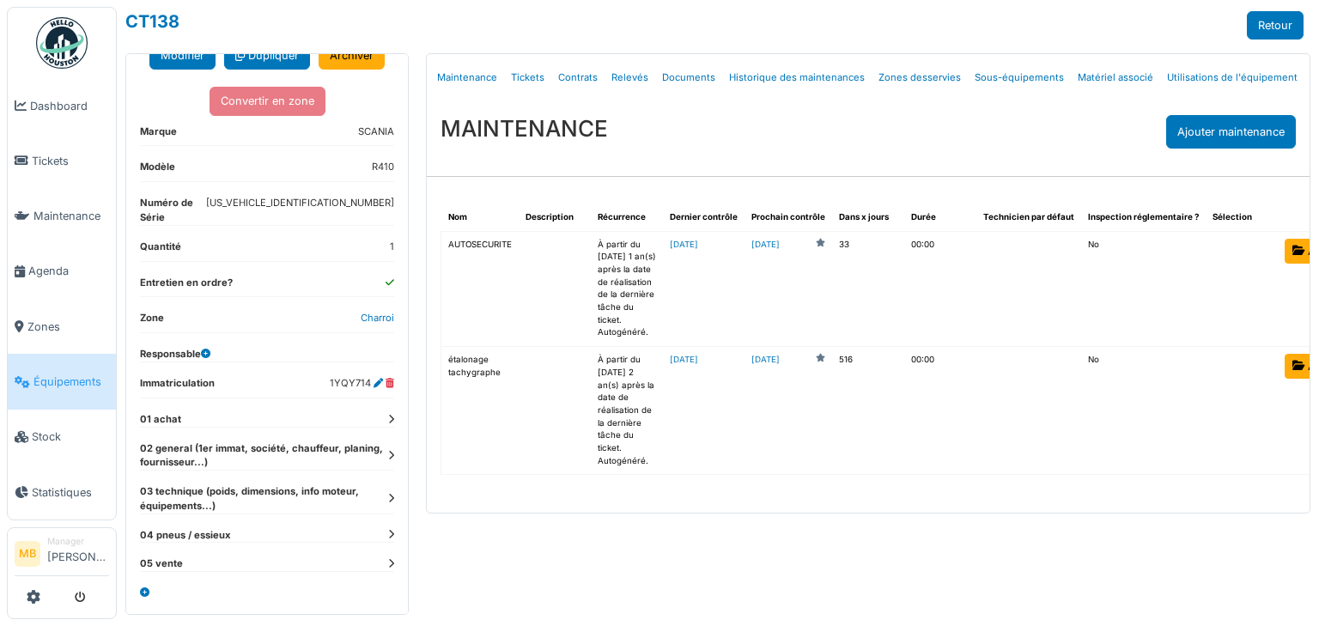
click at [374, 456] on dt "02 general (1er immat, société, chauffeur, planing, fournisseur...)" at bounding box center [267, 455] width 254 height 29
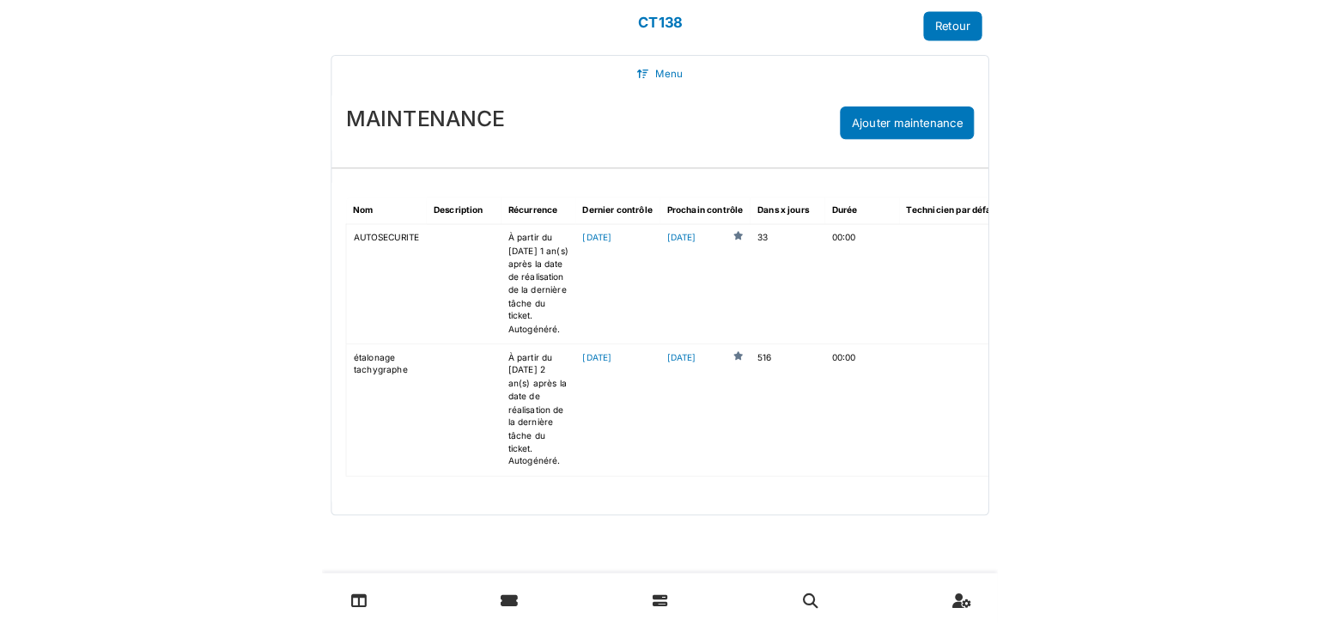
scroll to position [179, 0]
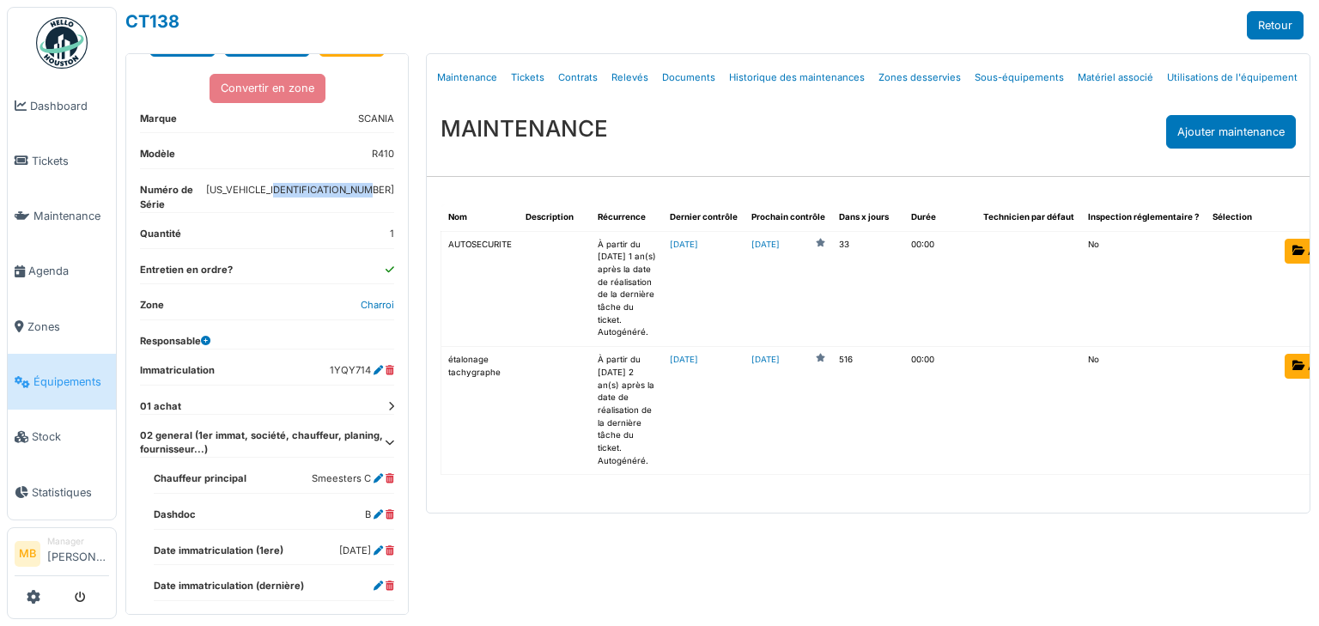
drag, startPoint x: 283, startPoint y: 204, endPoint x: 395, endPoint y: 210, distance: 112.7
click at [395, 210] on div "**********" at bounding box center [267, 440] width 282 height 1069
copy dd "YS2R4X20005580733"
click at [673, 78] on link "Documents" at bounding box center [688, 78] width 67 height 40
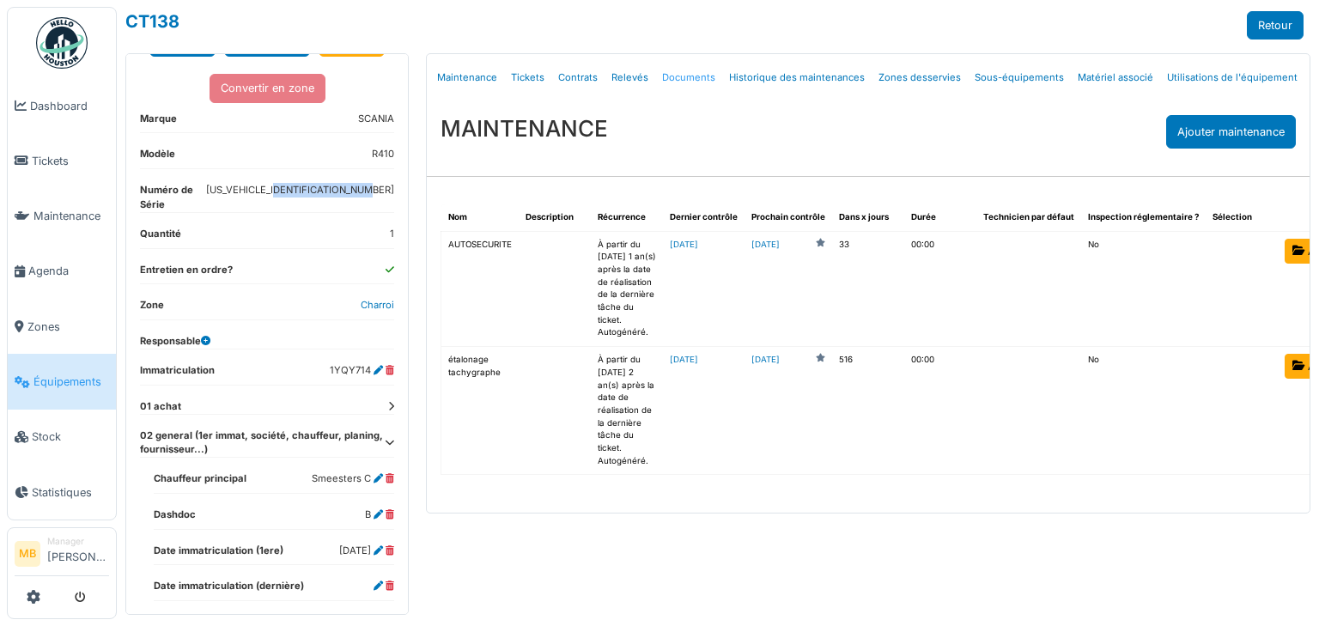
click at [673, 78] on link "Documents" at bounding box center [688, 78] width 67 height 40
click at [683, 72] on link "Documents" at bounding box center [688, 78] width 67 height 40
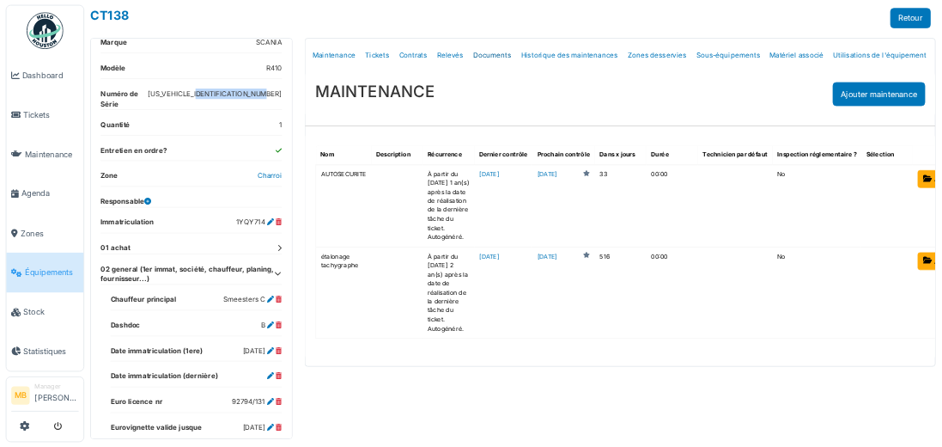
scroll to position [316, 0]
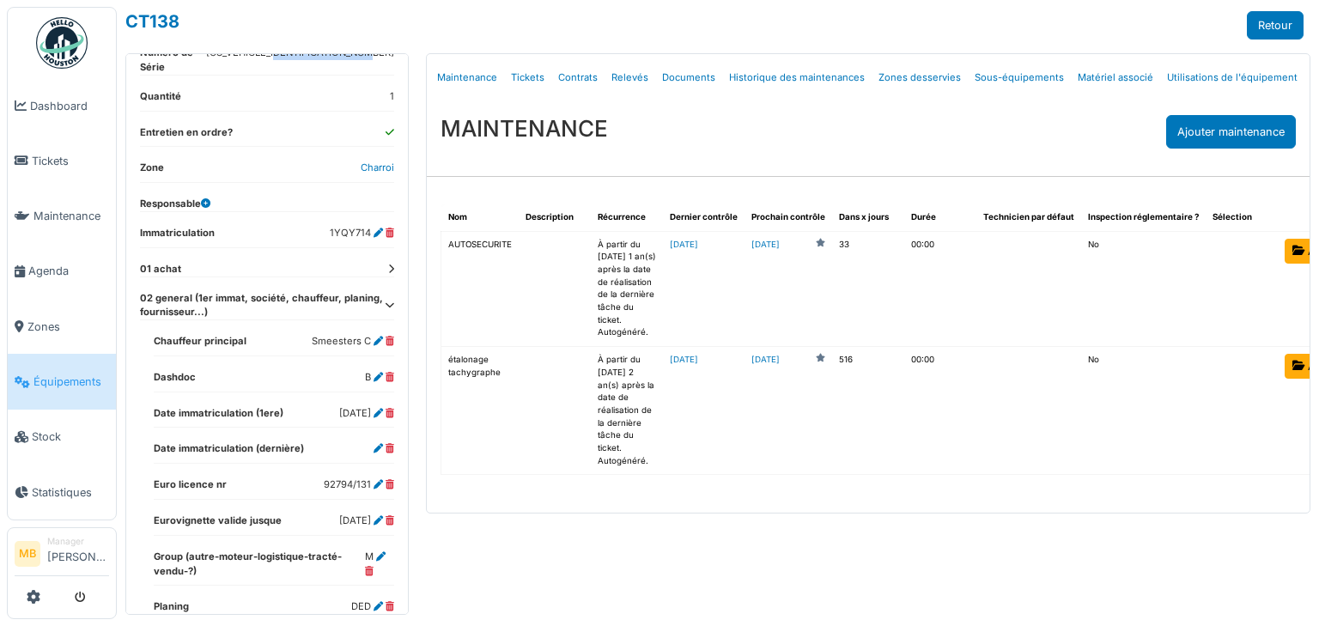
select select "***"
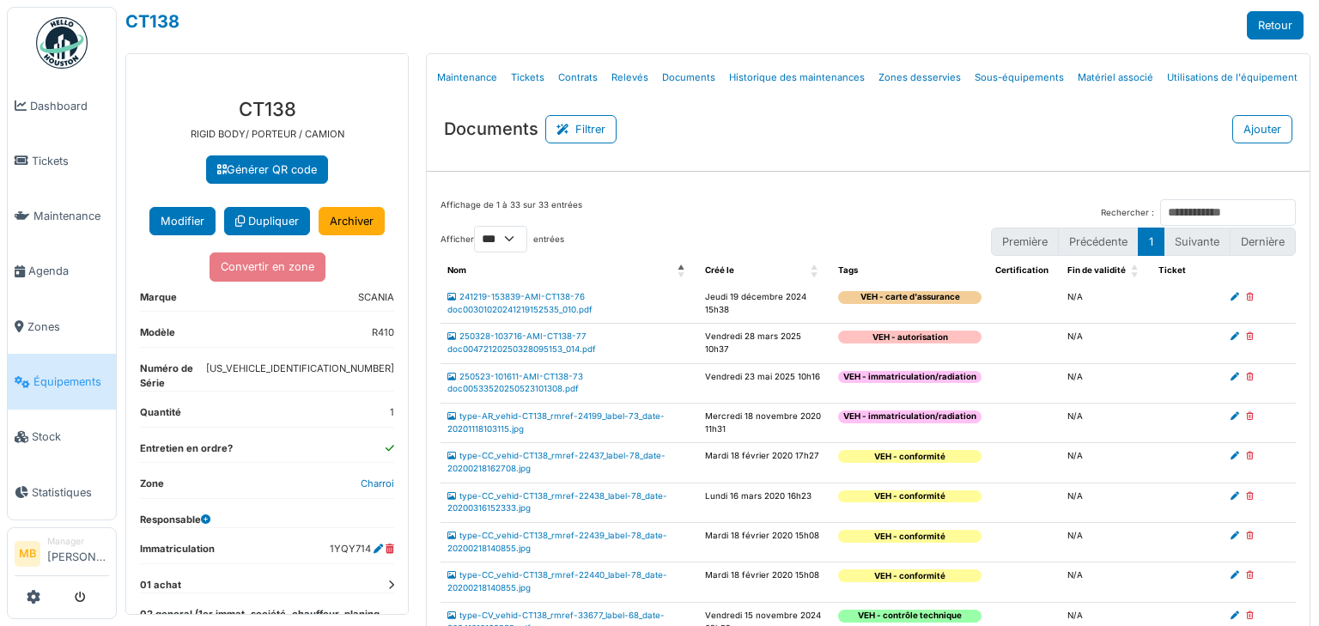
click at [530, 447] on td "type-CC_vehid-CT138_rmref-22437_label-78_date-20200218162708.jpg" at bounding box center [570, 463] width 258 height 40
click at [529, 453] on link "type-CC_vehid-CT138_rmref-22437_label-78_date-20200218162708.jpg" at bounding box center [556, 462] width 218 height 22
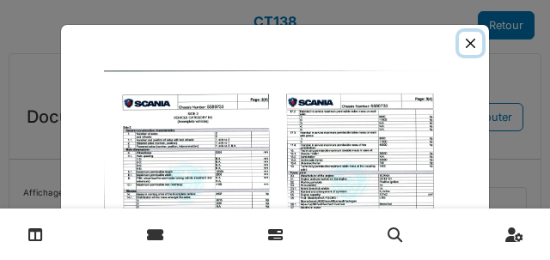
click at [467, 41] on button "Close" at bounding box center [470, 43] width 23 height 23
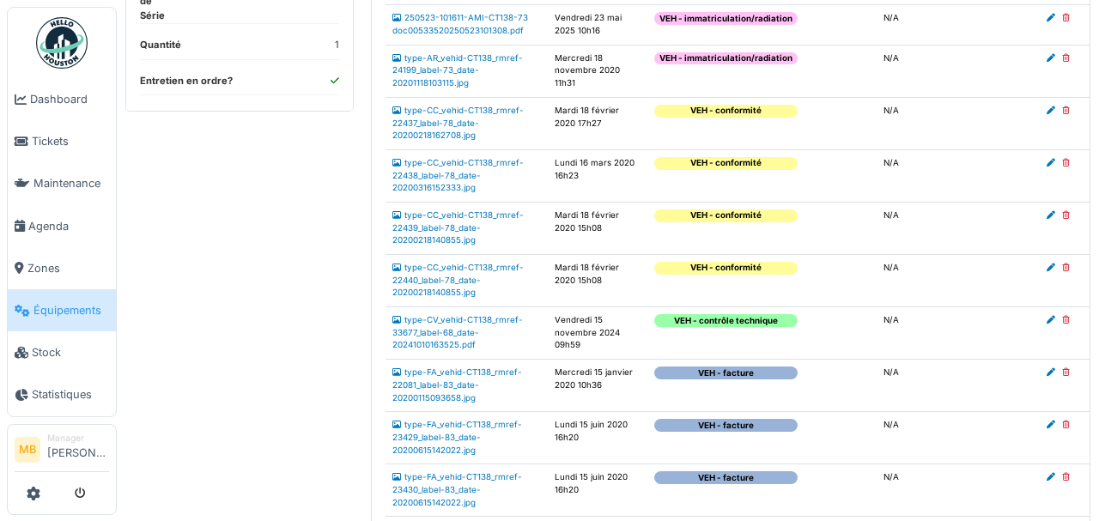
scroll to position [445, 0]
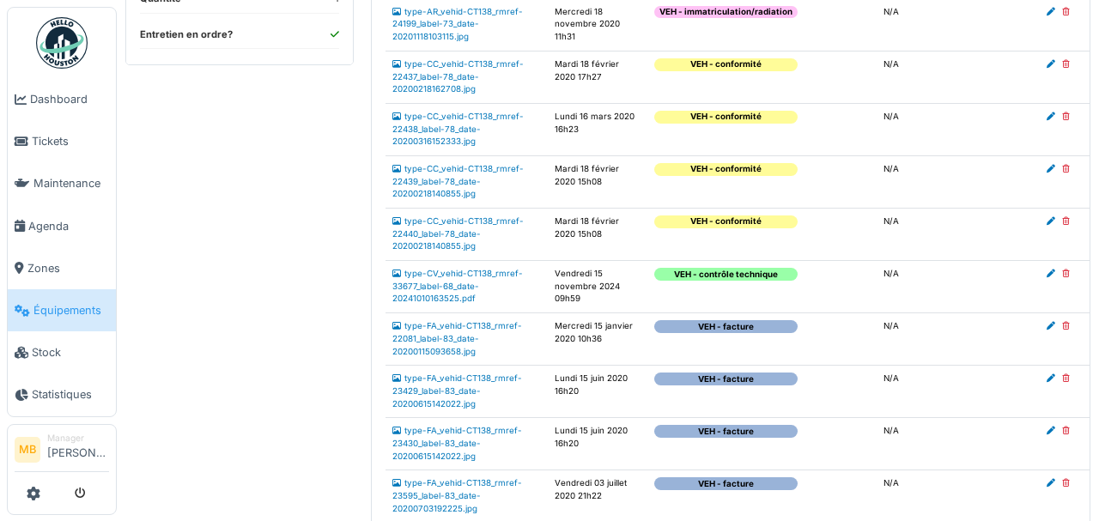
click at [587, 296] on td "Vendredi 15 novembre 2024 09h59" at bounding box center [598, 287] width 100 height 52
click at [447, 243] on link "type-CC_vehid-CT138_rmref-22440_label-78_date-20200218140855.jpg" at bounding box center [457, 233] width 131 height 34
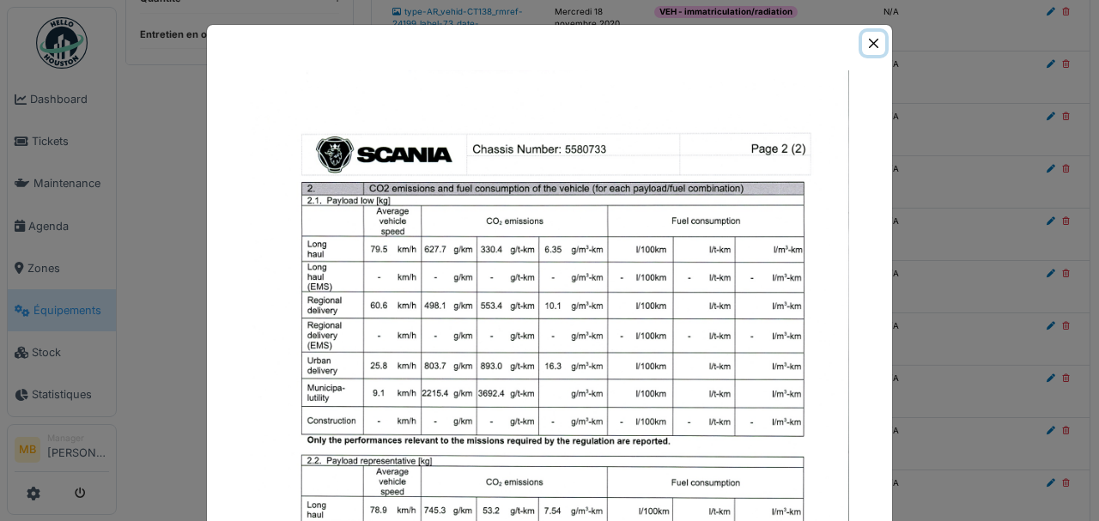
click at [871, 50] on button "Close" at bounding box center [873, 43] width 23 height 23
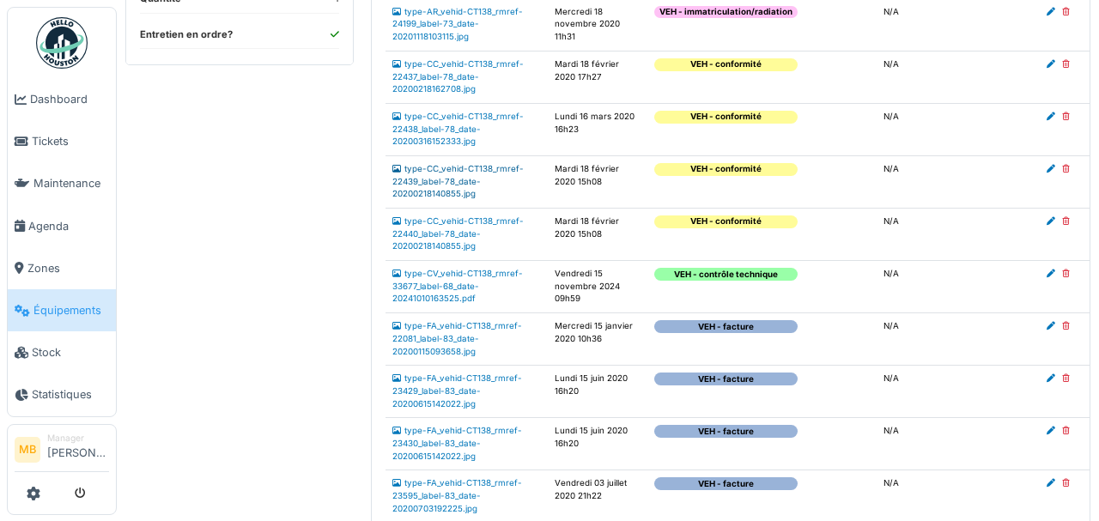
click at [416, 198] on link "type-CC_vehid-CT138_rmref-22439_label-78_date-20200218140855.jpg" at bounding box center [457, 181] width 131 height 34
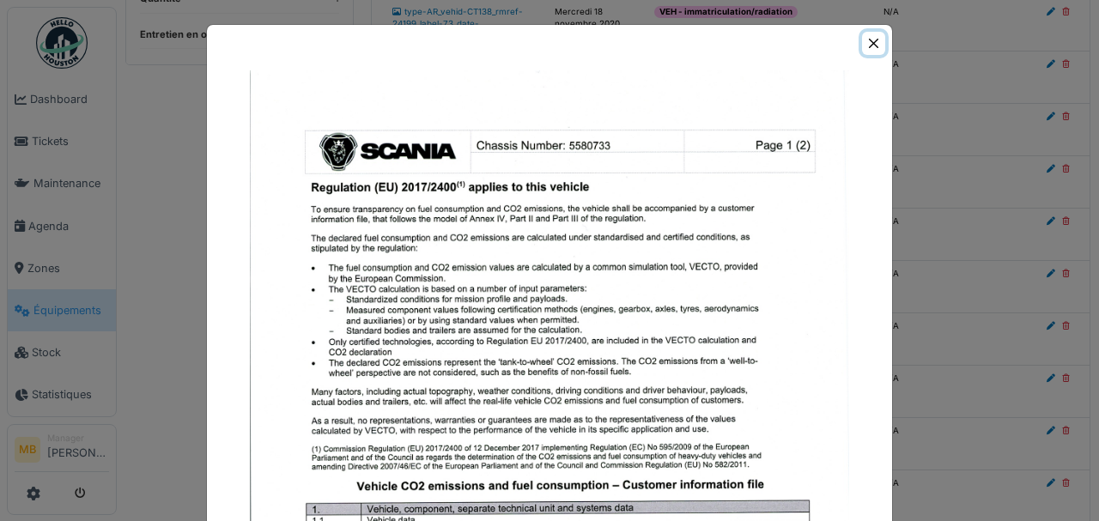
click at [863, 46] on button "Close" at bounding box center [873, 43] width 23 height 23
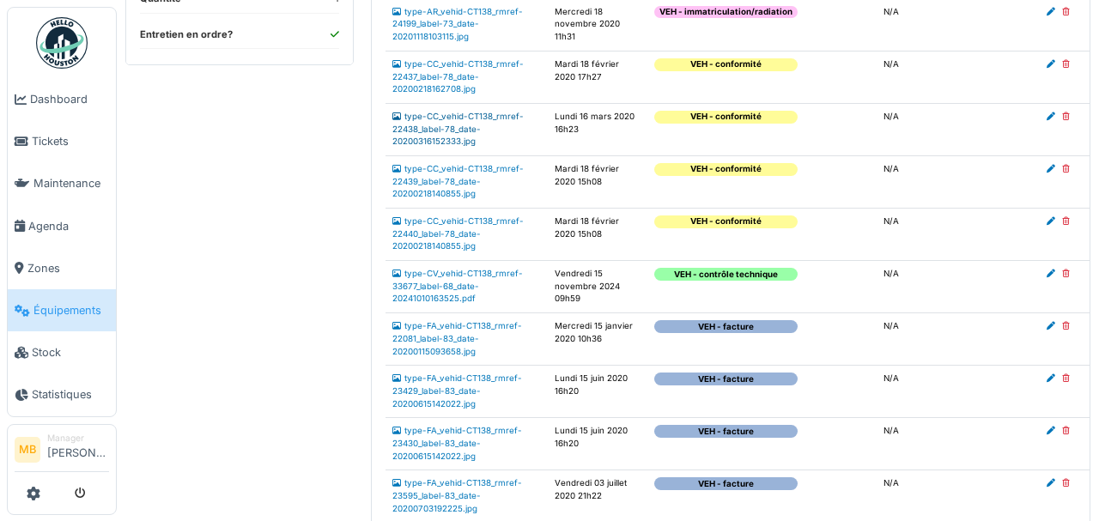
click at [433, 138] on link "type-CC_vehid-CT138_rmref-22438_label-78_date-20200316152333.jpg" at bounding box center [457, 129] width 131 height 34
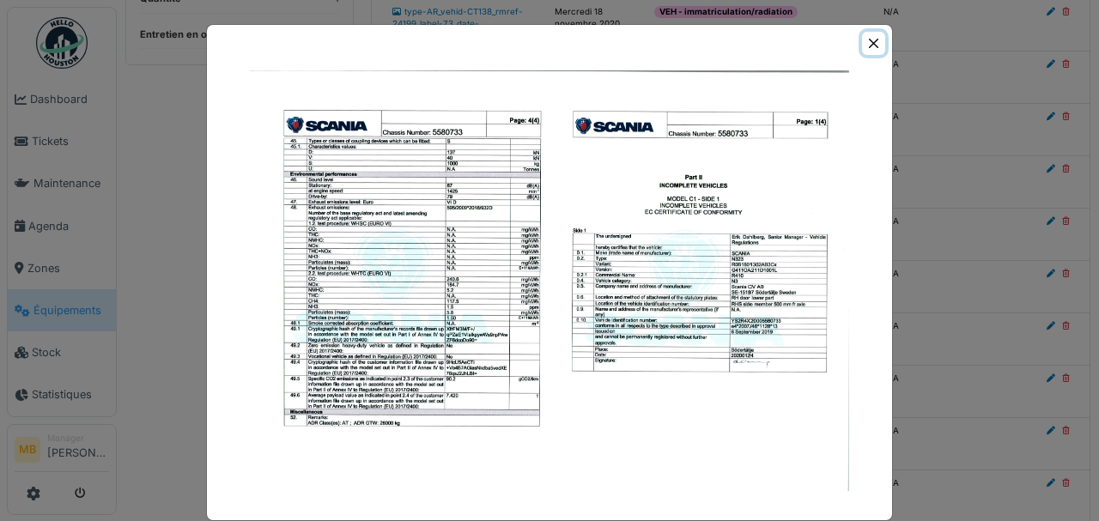
click at [872, 40] on button "Close" at bounding box center [873, 43] width 23 height 23
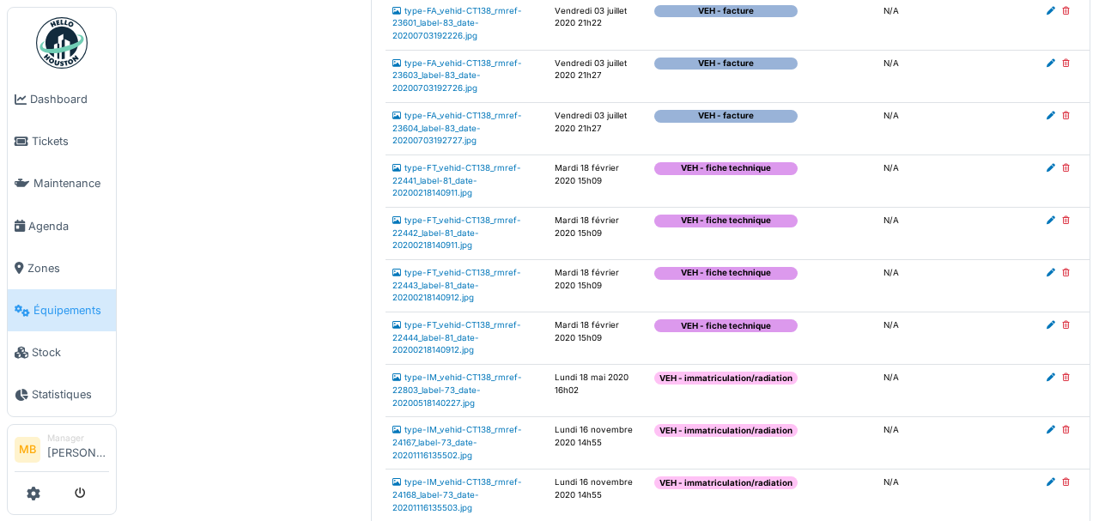
scroll to position [1247, 0]
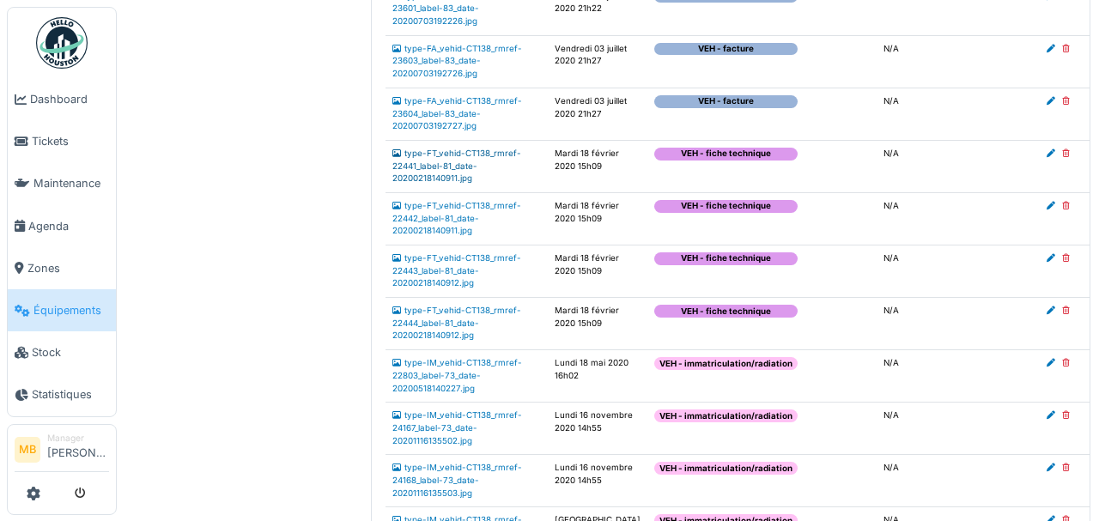
click at [463, 170] on link "type-FT_vehid-CT138_rmref-22441_label-81_date-20200218140911.jpg" at bounding box center [456, 166] width 129 height 34
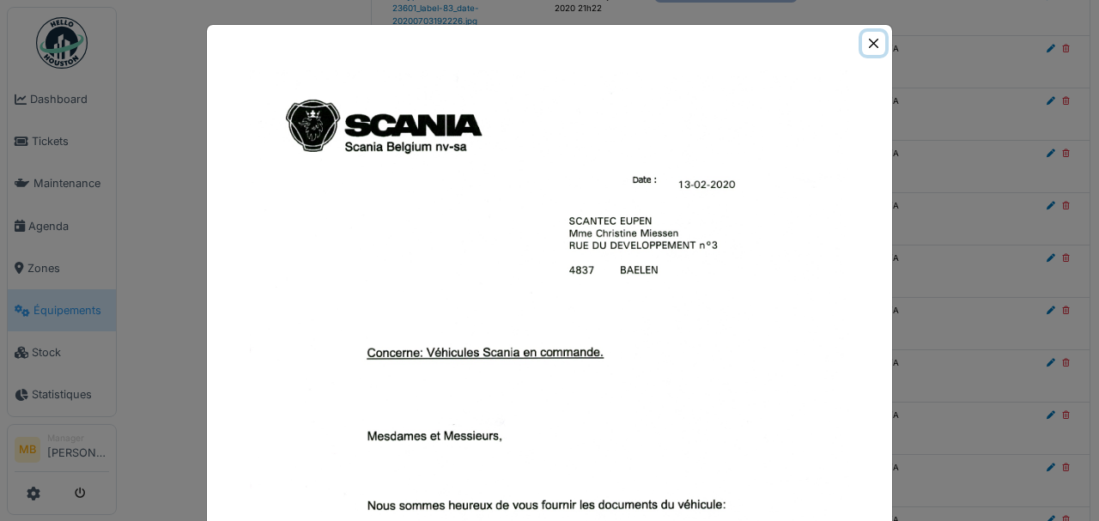
click at [871, 35] on button "Close" at bounding box center [873, 43] width 23 height 23
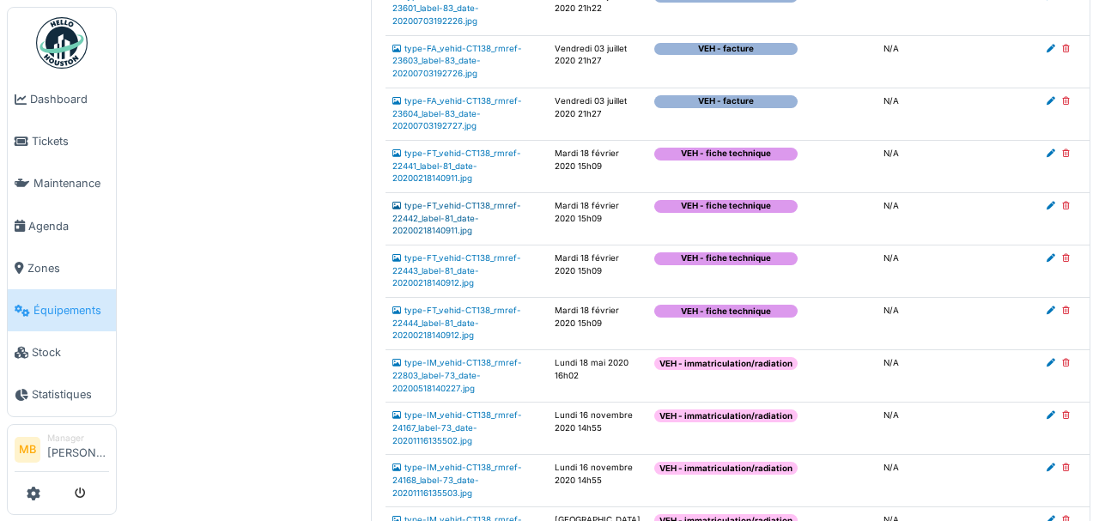
click at [423, 223] on link "type-FT_vehid-CT138_rmref-22442_label-81_date-20200218140911.jpg" at bounding box center [456, 218] width 129 height 34
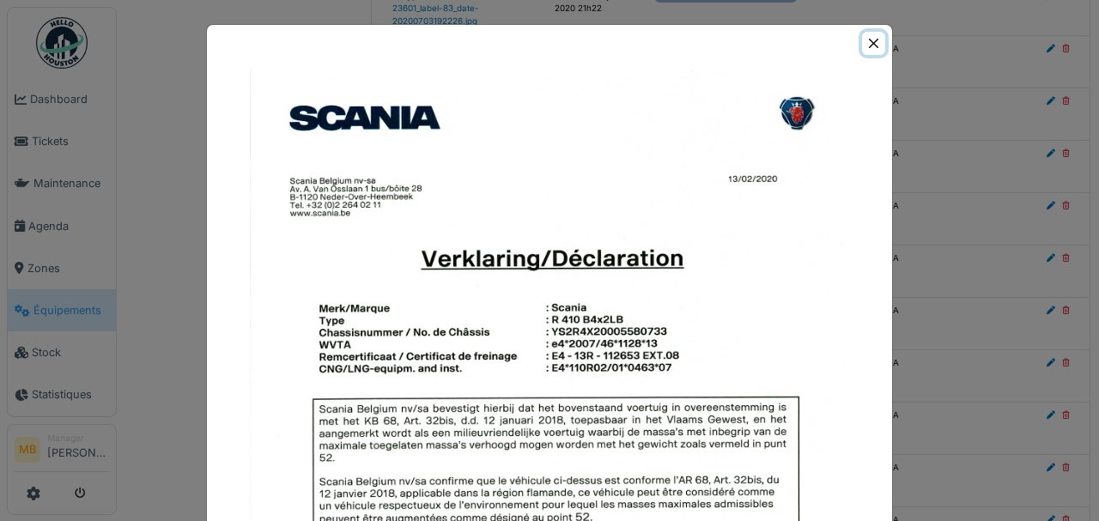
click at [878, 41] on button "Close" at bounding box center [873, 43] width 23 height 23
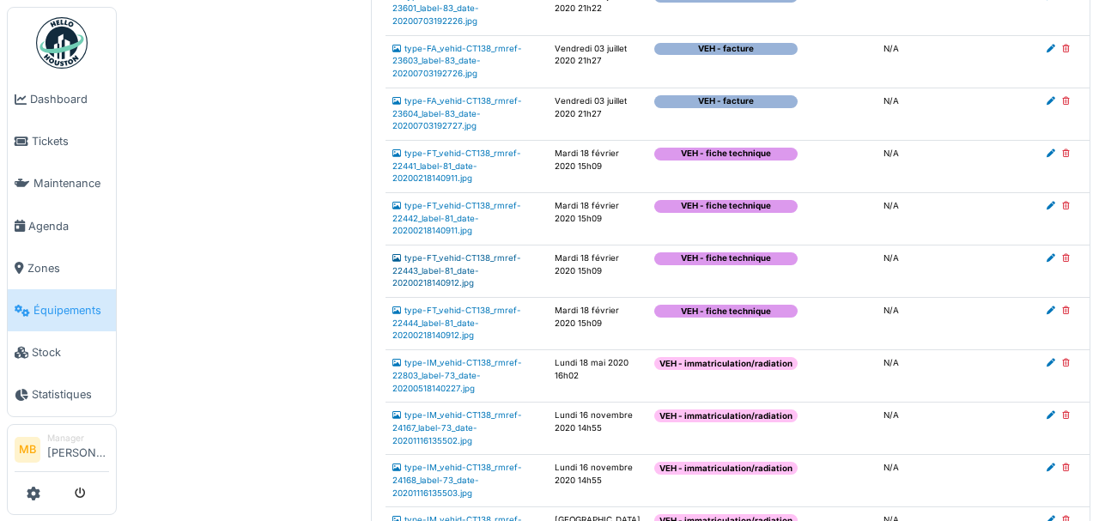
click at [456, 275] on link "type-FT_vehid-CT138_rmref-22443_label-81_date-20200218140912.jpg" at bounding box center [456, 270] width 129 height 34
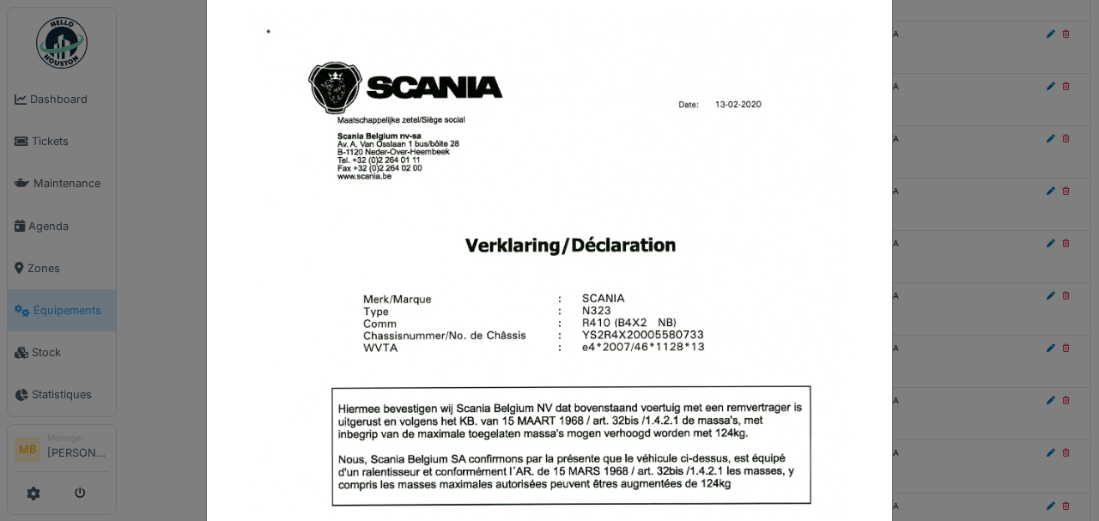
scroll to position [0, 0]
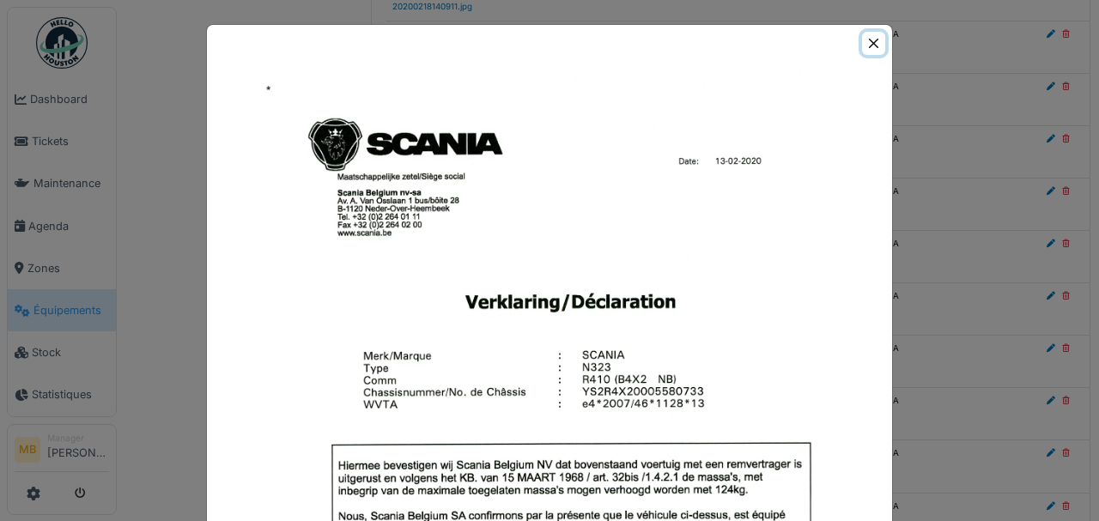
click at [872, 44] on button "Close" at bounding box center [873, 43] width 23 height 23
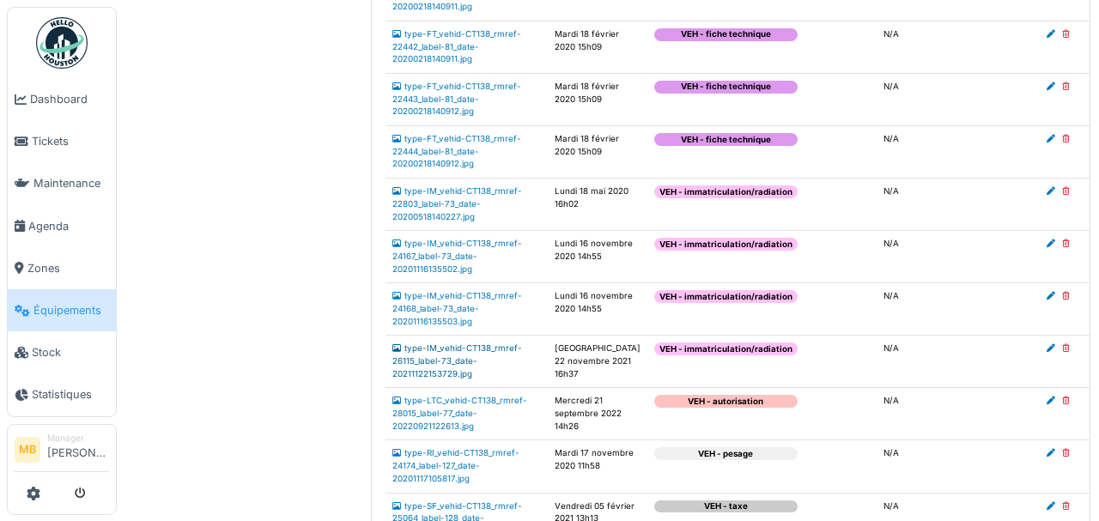
click at [437, 364] on link "type-IM_vehid-CT138_rmref-26115_label-73_date-20211122153729.jpg" at bounding box center [457, 360] width 130 height 34
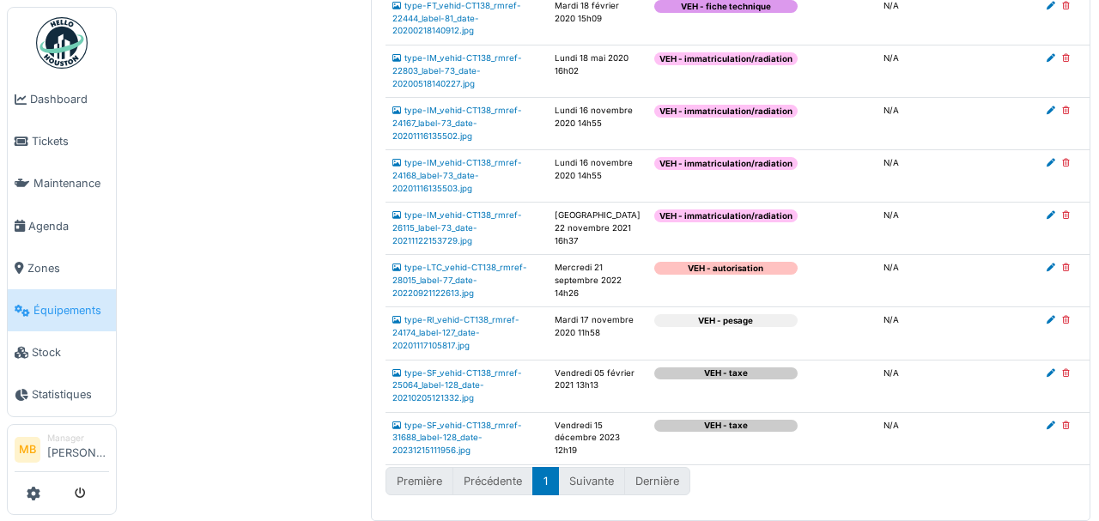
scroll to position [1565, 0]
click at [451, 321] on link "type-RI_vehid-CT138_rmref-24174_label-127_date-20201117105817.jpg" at bounding box center [455, 332] width 127 height 34
click at [450, 321] on link "type-RI_vehid-CT138_rmref-24174_label-127_date-20201117105817.jpg" at bounding box center [455, 332] width 127 height 34
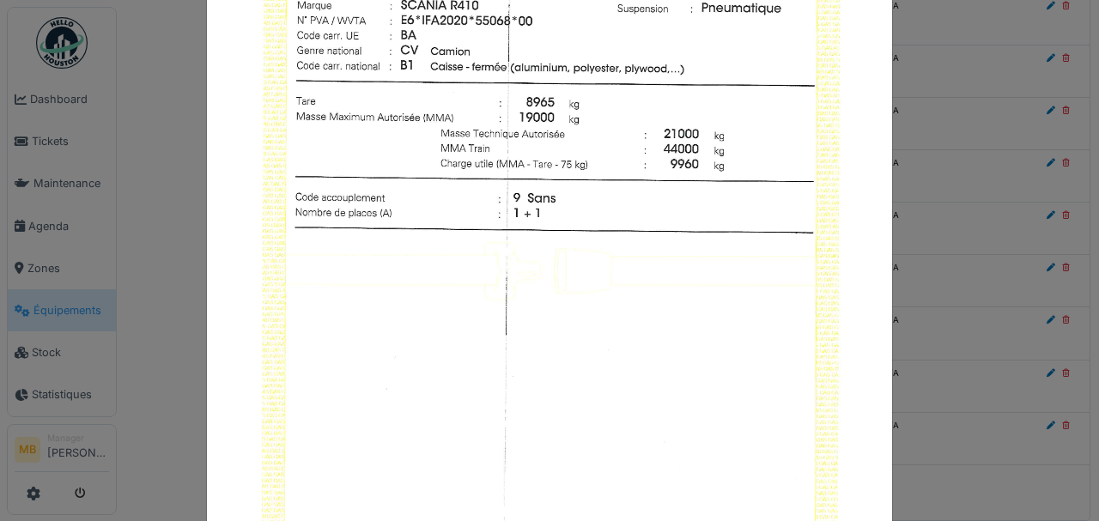
scroll to position [50, 0]
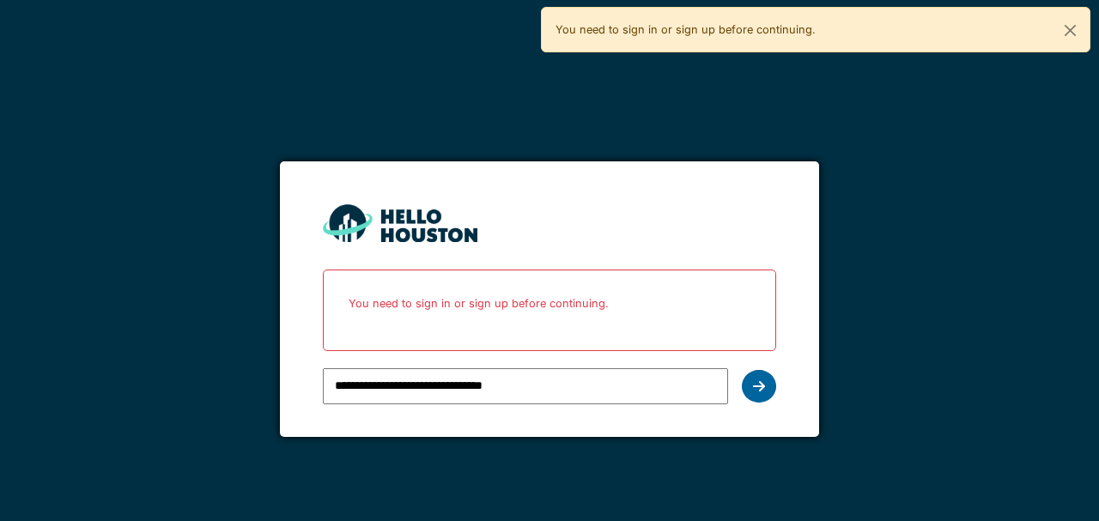
click at [760, 383] on icon at bounding box center [759, 387] width 12 height 14
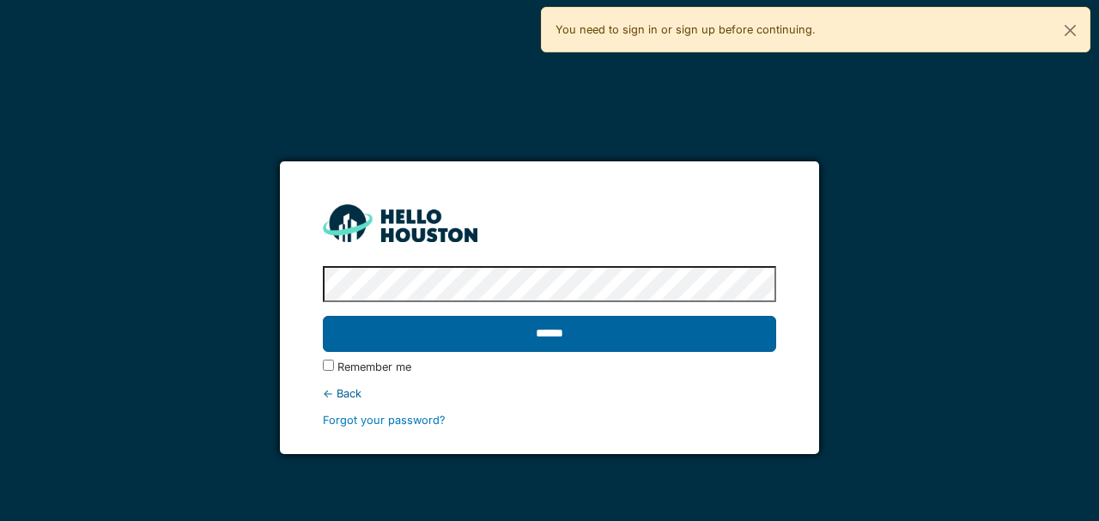
click at [544, 337] on input "******" at bounding box center [549, 334] width 453 height 36
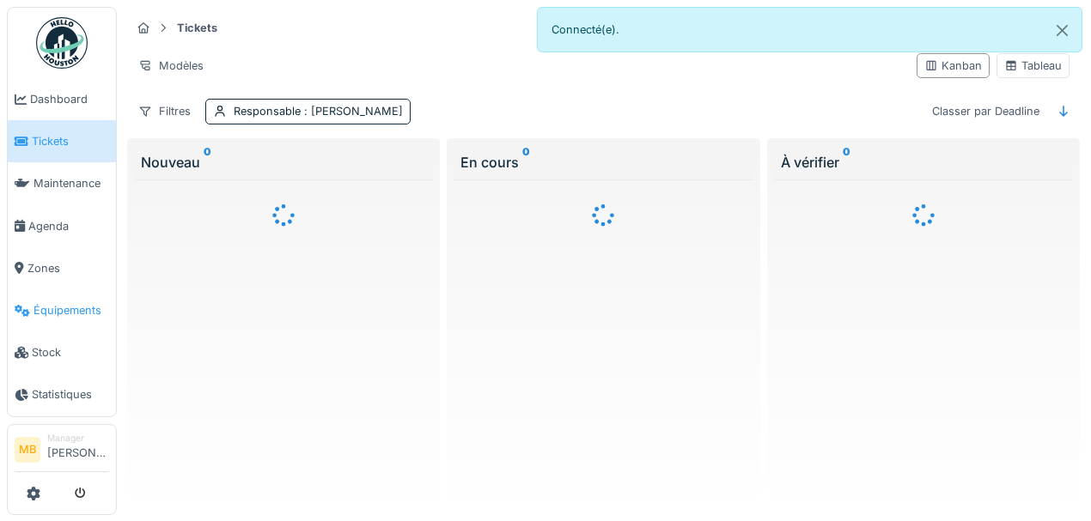
click at [79, 313] on span "Équipements" at bounding box center [71, 310] width 76 height 16
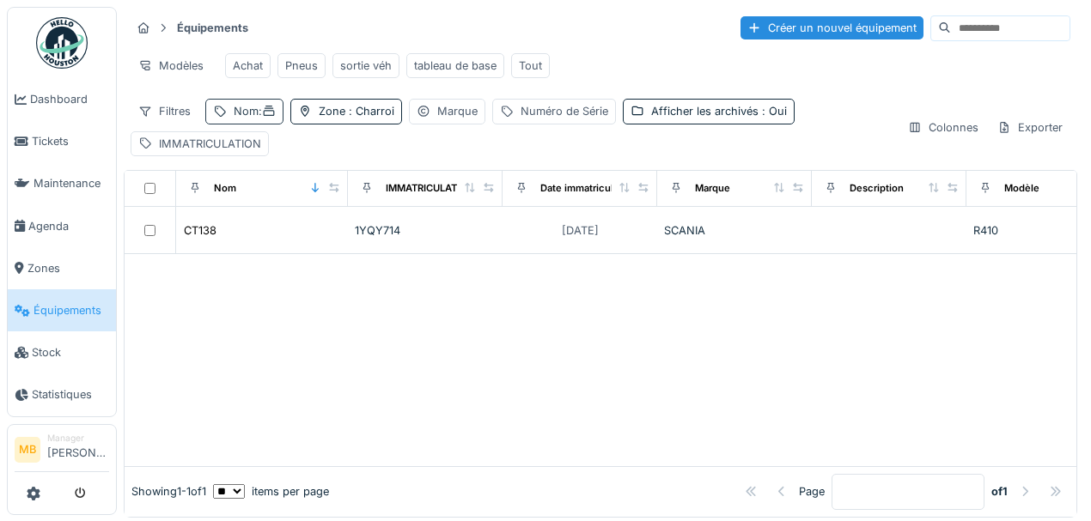
click at [271, 117] on icon at bounding box center [269, 111] width 14 height 11
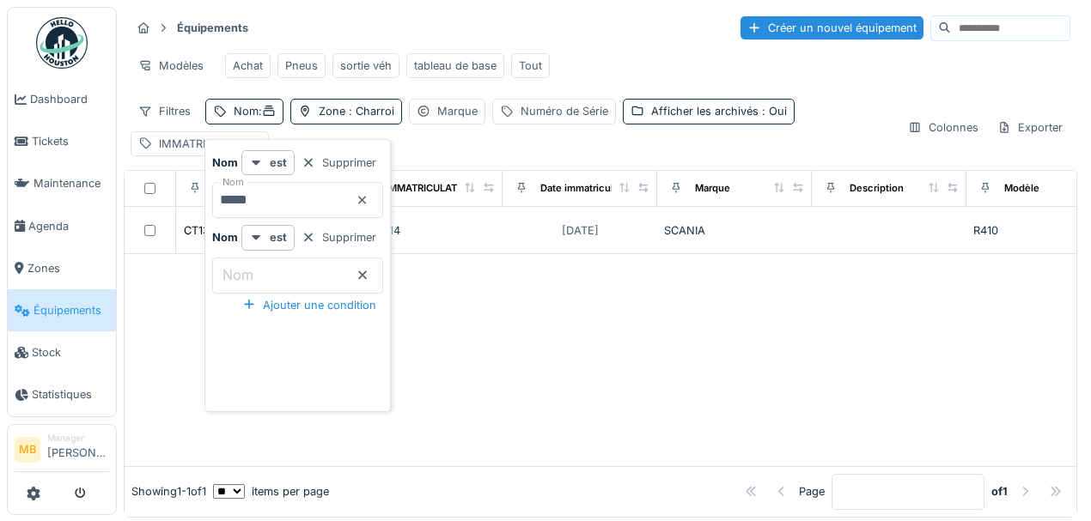
click at [264, 204] on input "*****" at bounding box center [297, 200] width 171 height 36
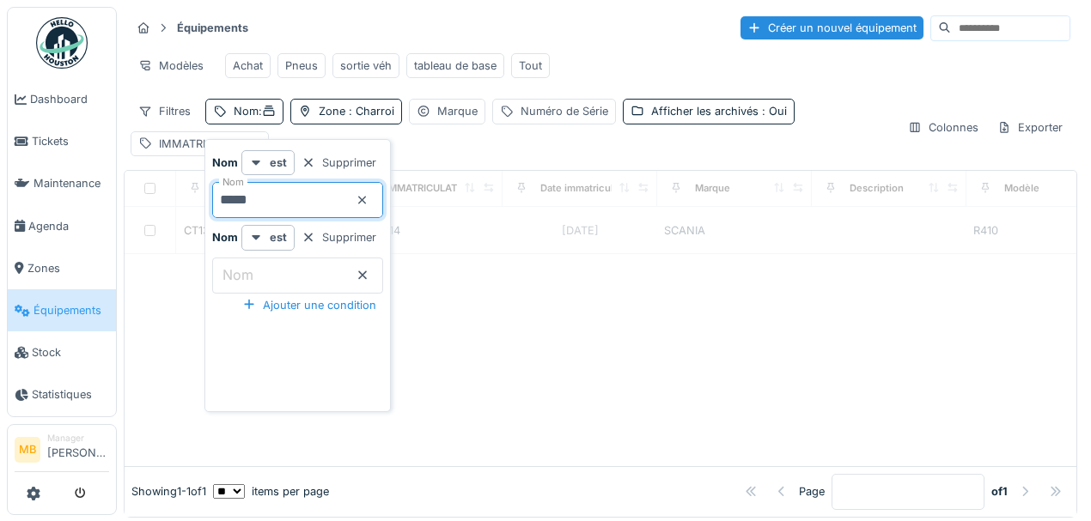
type input "*****"
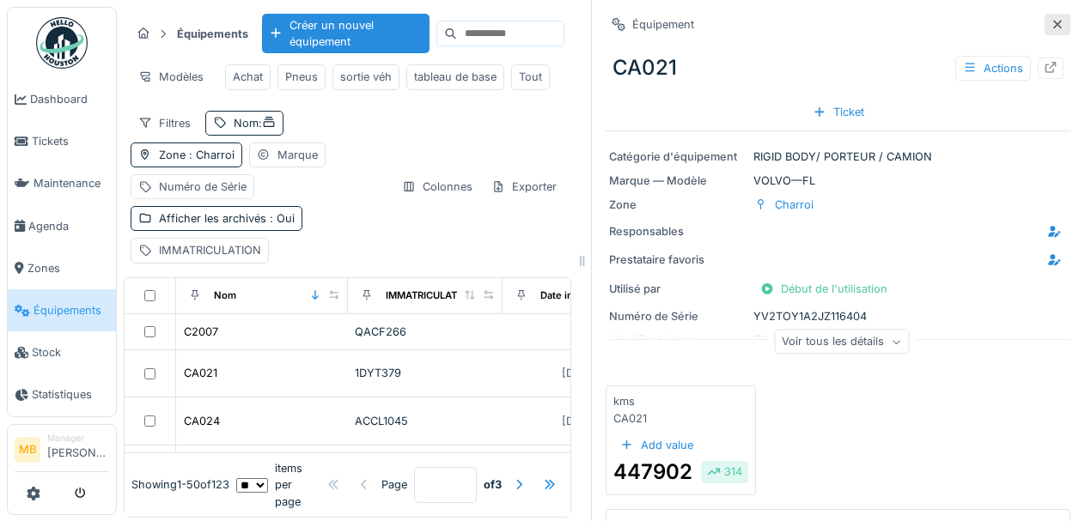
click at [1050, 20] on icon at bounding box center [1057, 24] width 14 height 11
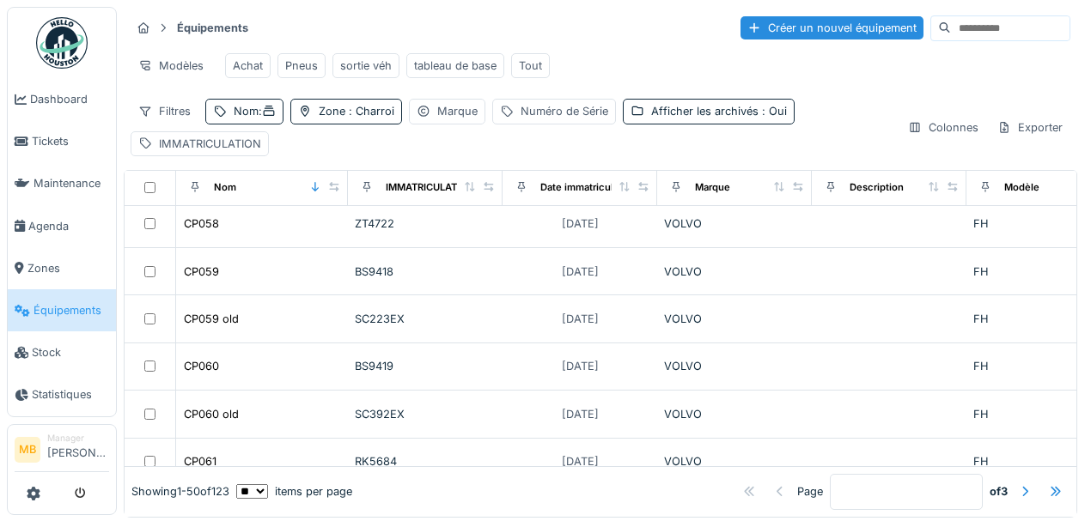
scroll to position [1602, 0]
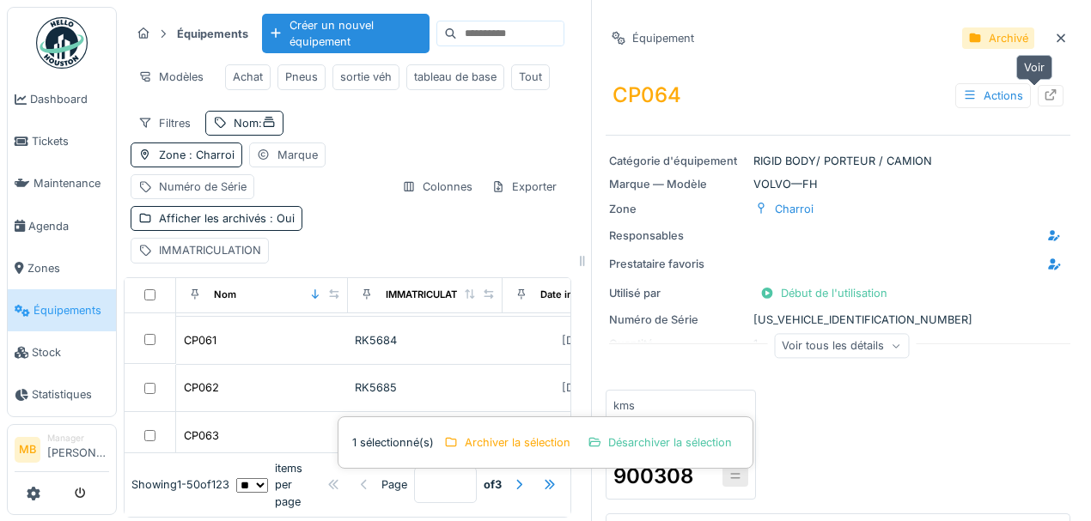
click at [1043, 94] on icon at bounding box center [1050, 94] width 14 height 11
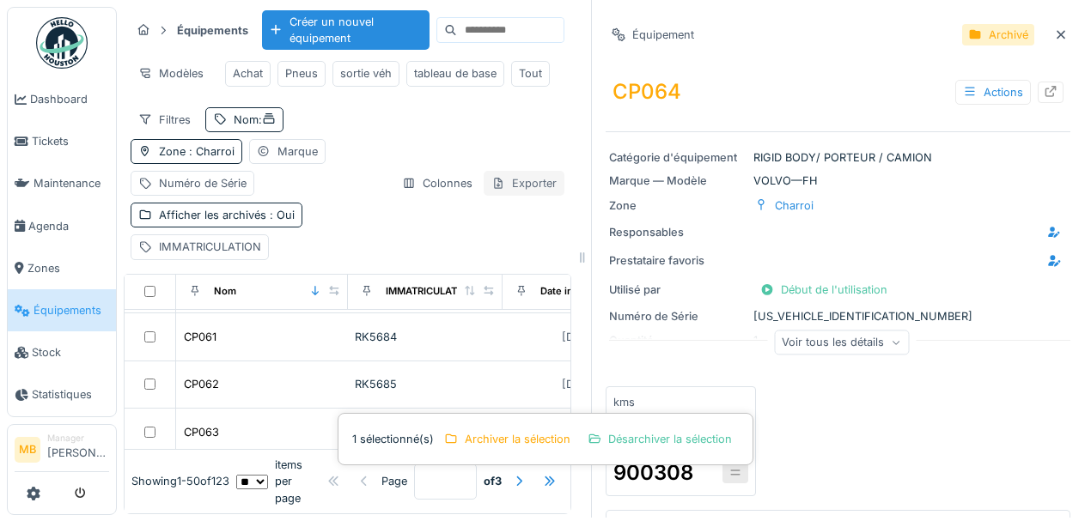
scroll to position [12, 0]
click at [870, 419] on div "kms CP064 Add value 900308" at bounding box center [837, 441] width 465 height 110
click at [784, 91] on div "CP064 Actions" at bounding box center [837, 92] width 465 height 45
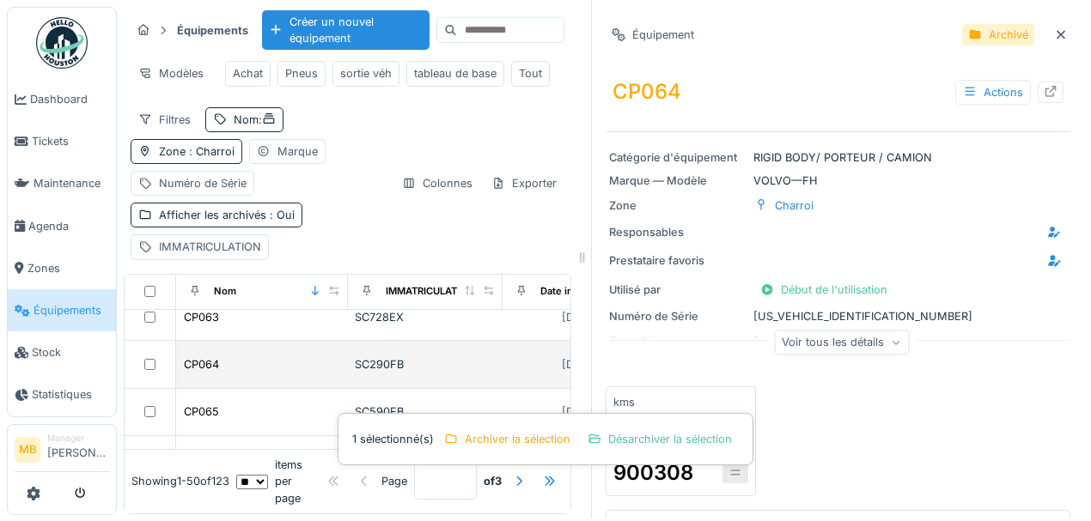
click at [270, 368] on div "CP064" at bounding box center [262, 365] width 158 height 18
click at [271, 368] on div "CP064" at bounding box center [262, 365] width 158 height 18
click at [543, 364] on div "[DATE]" at bounding box center [579, 364] width 141 height 21
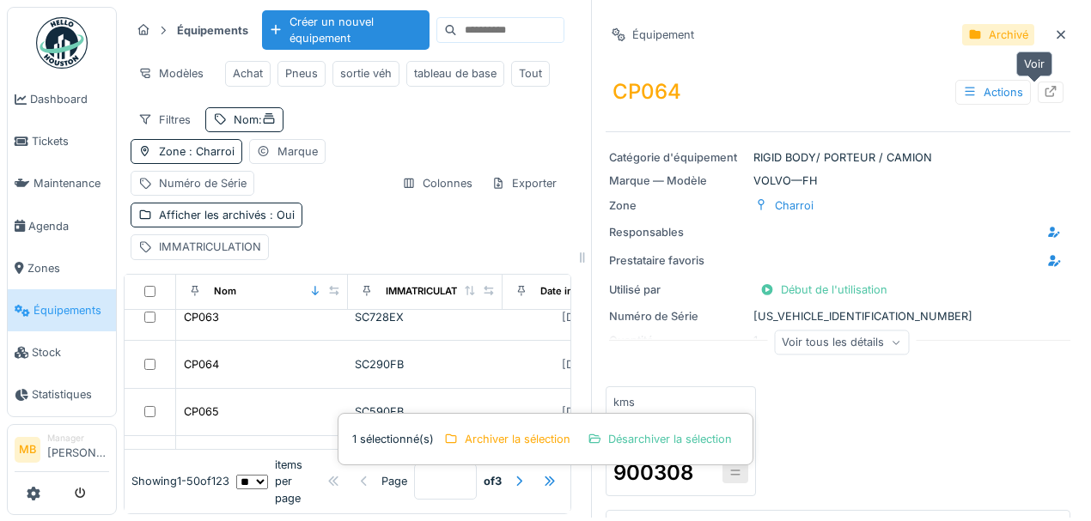
click at [1043, 85] on div at bounding box center [1050, 92] width 26 height 21
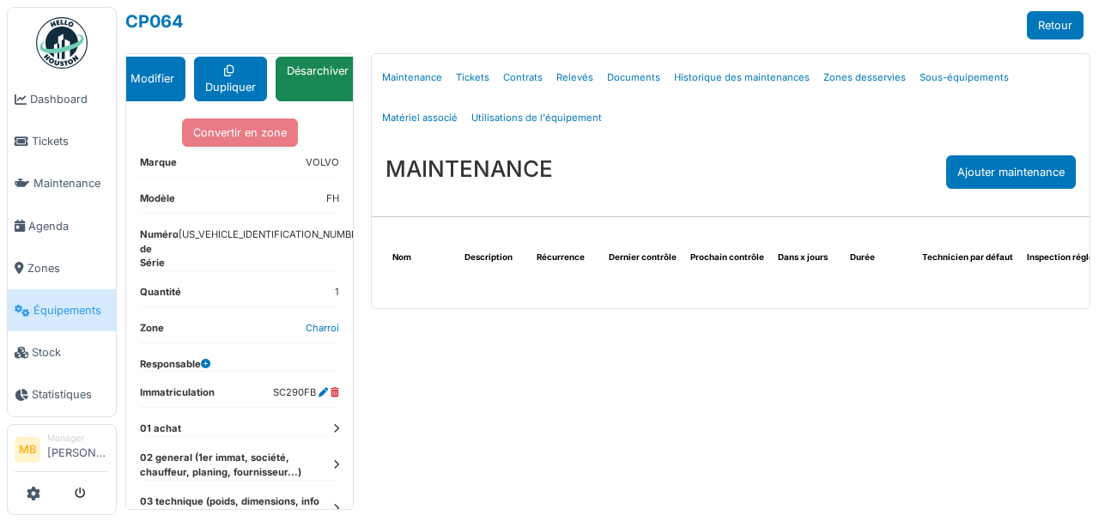
scroll to position [103, 0]
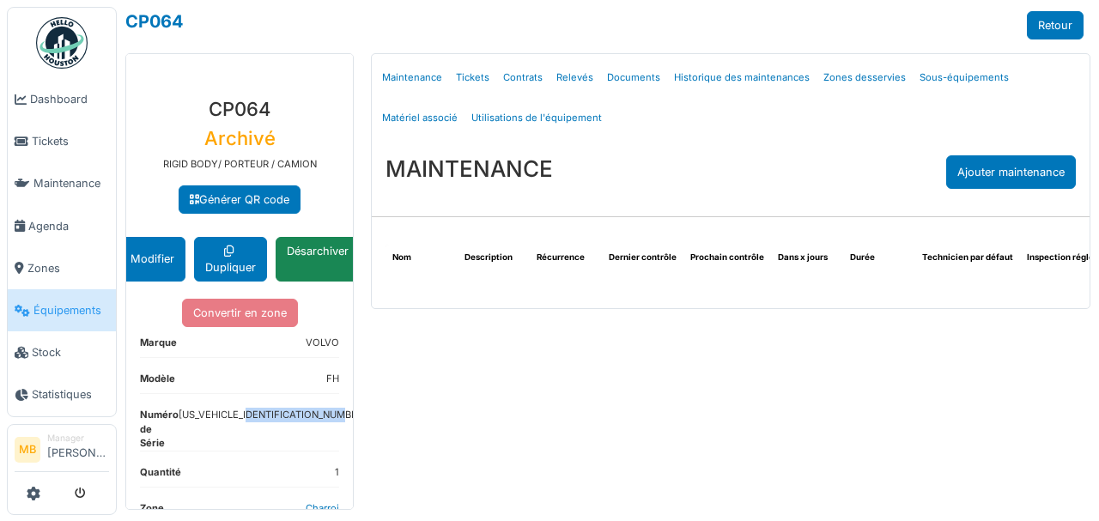
drag, startPoint x: 230, startPoint y: 410, endPoint x: 330, endPoint y: 407, distance: 99.7
click at [330, 408] on dd "[US_VEHICLE_IDENTIFICATION_NUMBER]" at bounding box center [273, 426] width 188 height 36
copy dd "[US_VEHICLE_IDENTIFICATION_NUMBER]"
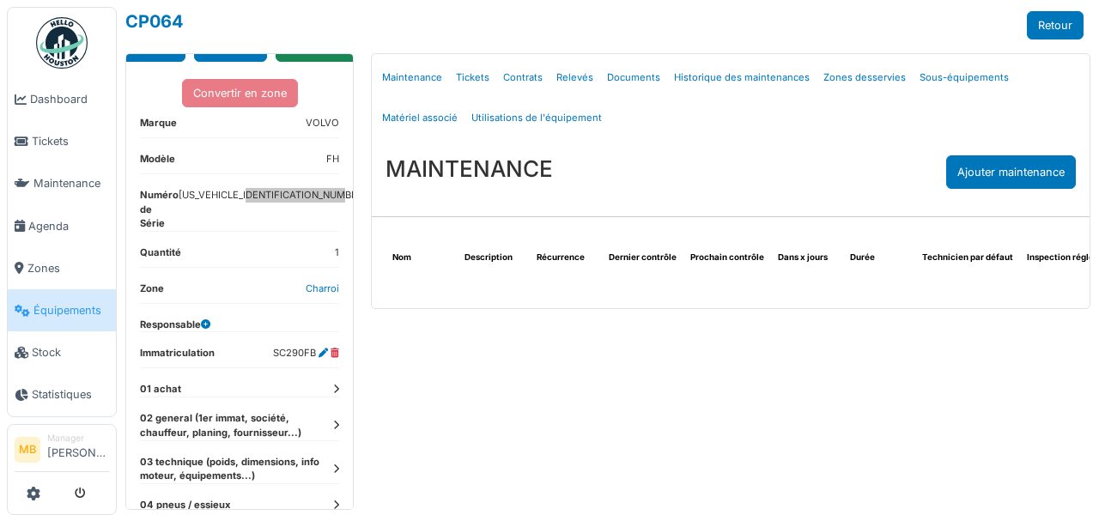
scroll to position [275, 0]
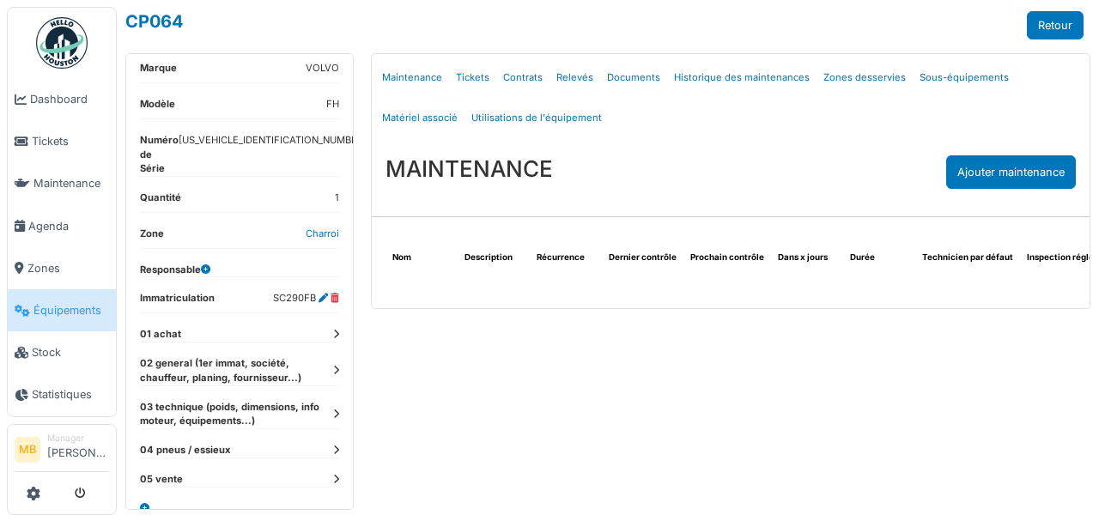
click at [333, 366] on icon at bounding box center [336, 370] width 6 height 9
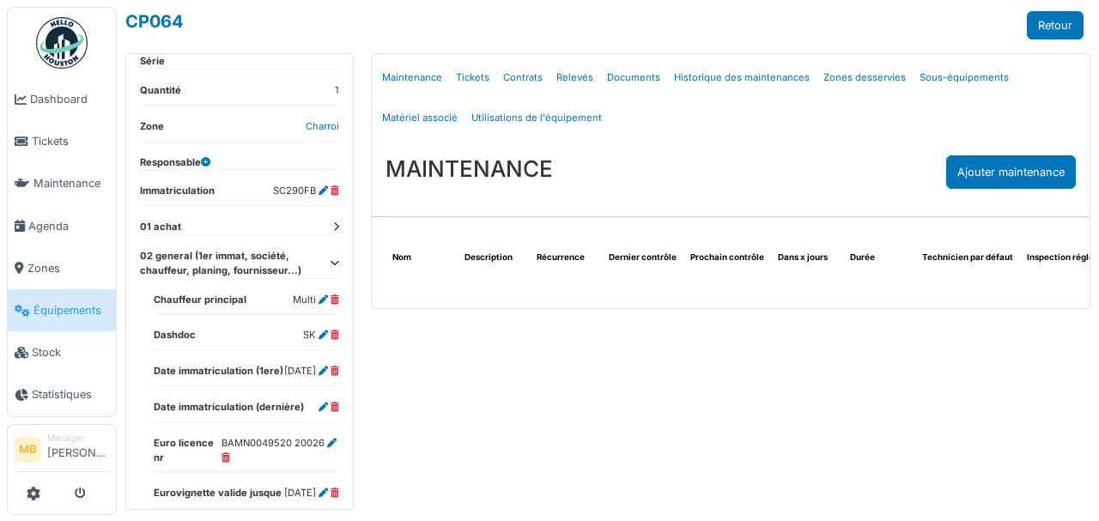
scroll to position [389, 0]
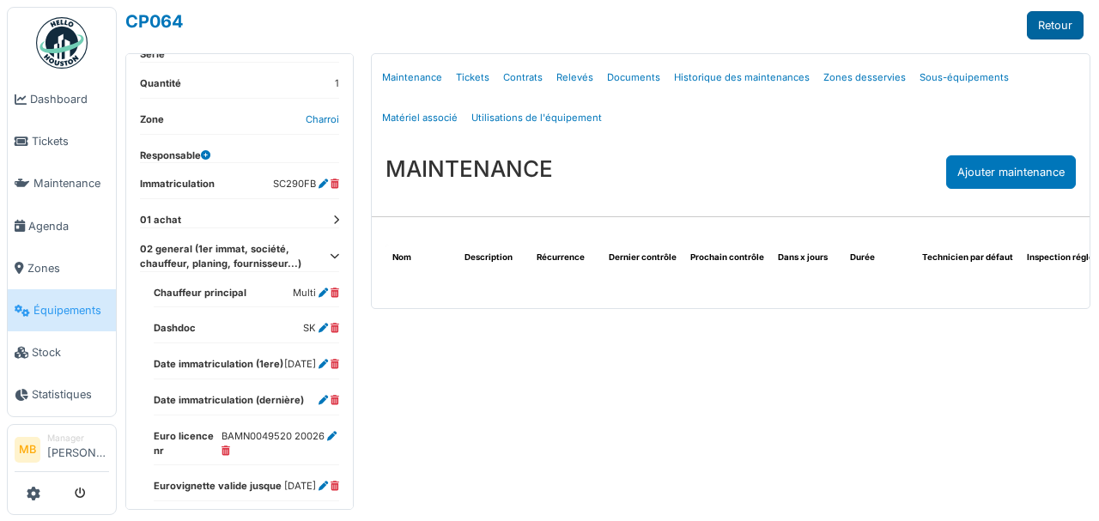
click at [1059, 22] on link "Retour" at bounding box center [1055, 25] width 57 height 28
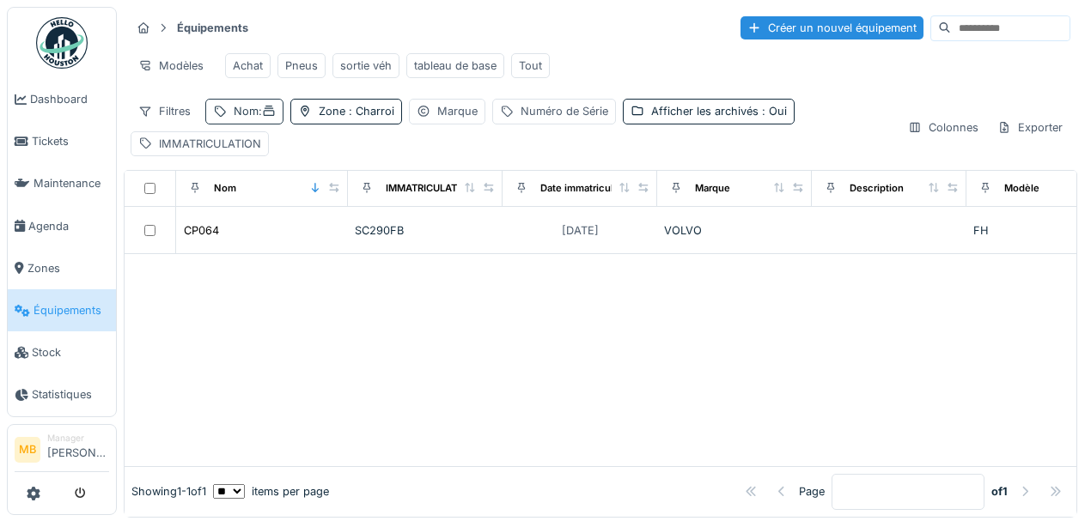
click at [247, 119] on div "Nom :" at bounding box center [255, 111] width 42 height 16
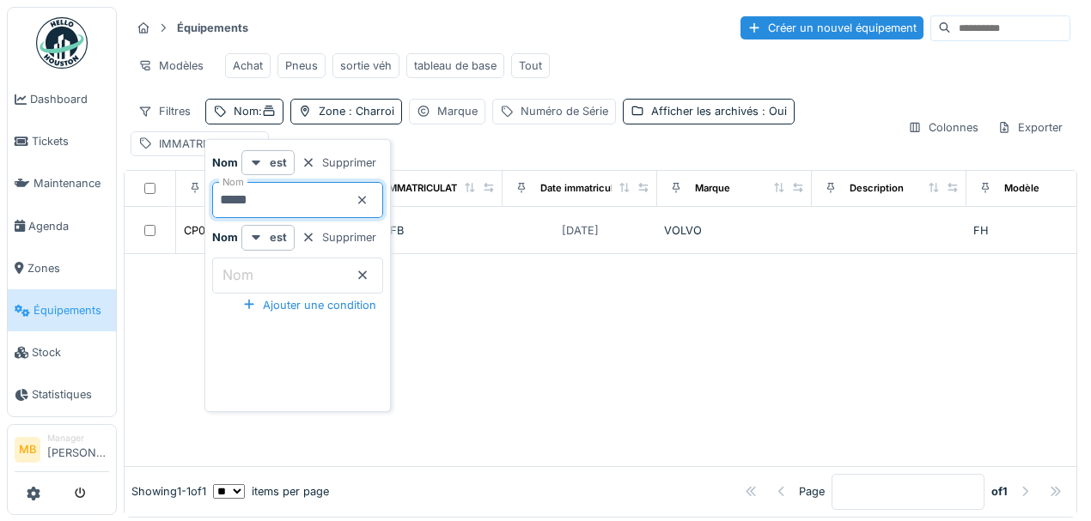
click at [263, 189] on input "*****" at bounding box center [297, 200] width 171 height 36
type input "****"
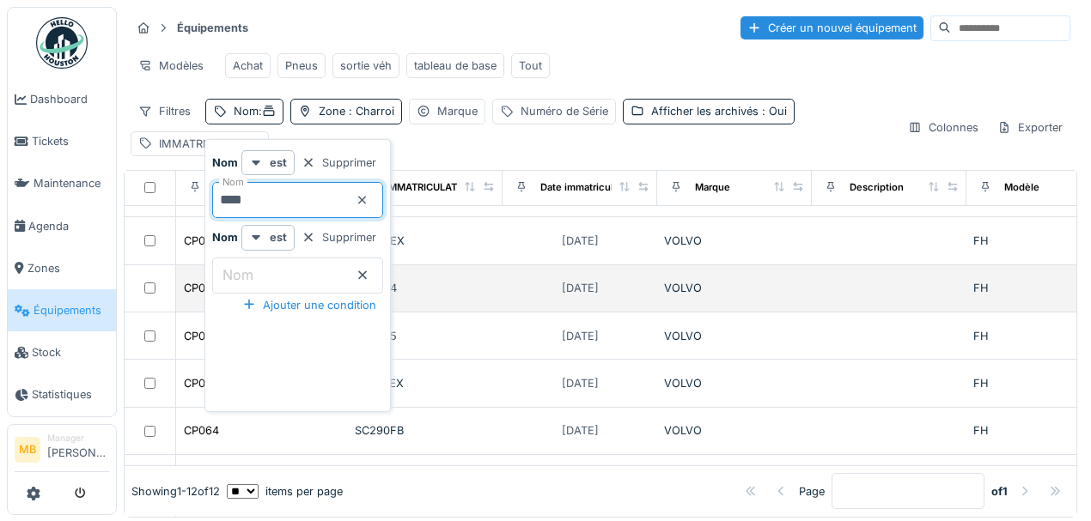
scroll to position [57, 0]
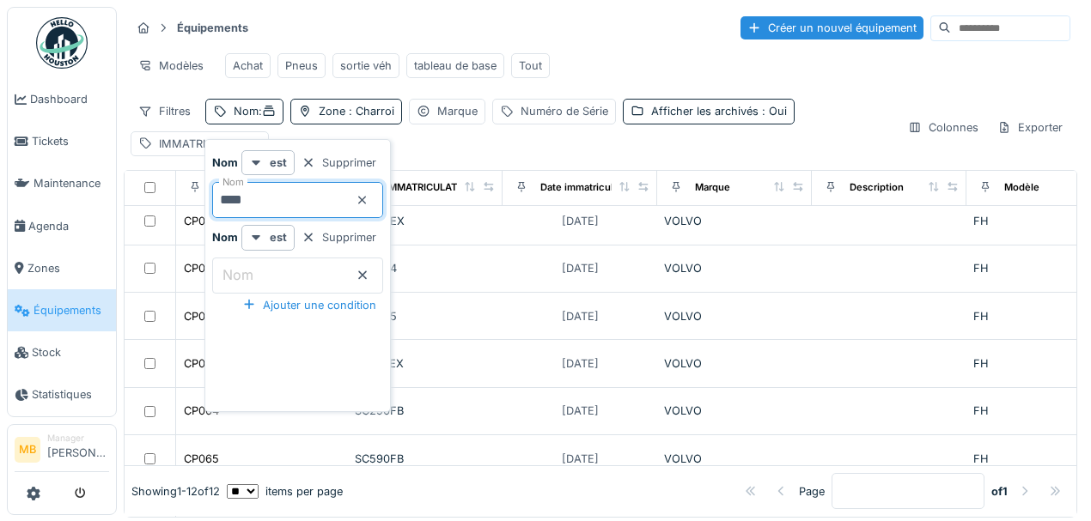
click at [531, 293] on td "[DATE]" at bounding box center [579, 269] width 155 height 47
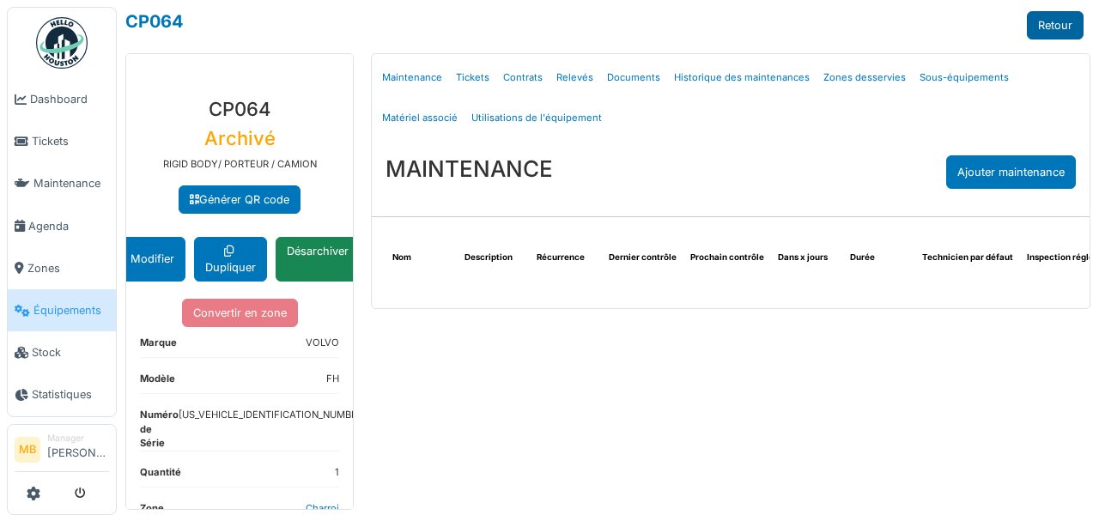
click at [1056, 15] on link "Retour" at bounding box center [1055, 25] width 57 height 28
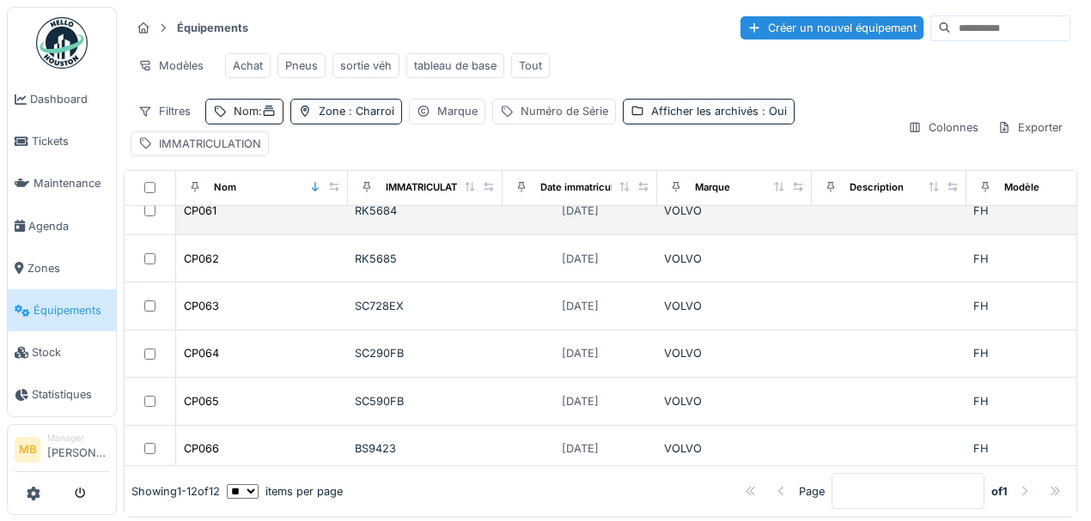
scroll to position [172, 0]
